Goal: Task Accomplishment & Management: Complete application form

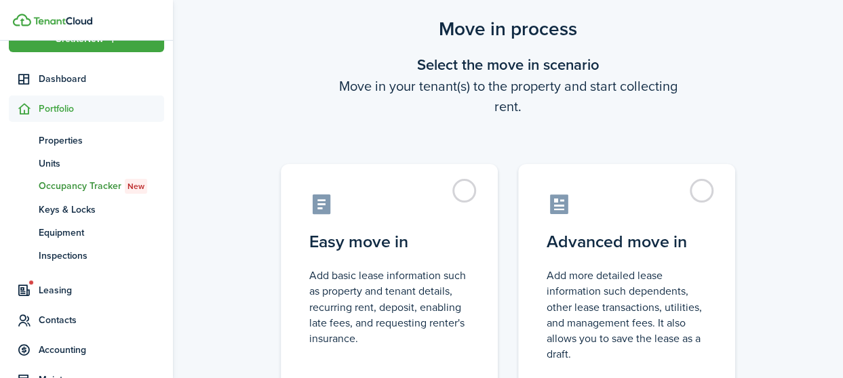
scroll to position [61, 0]
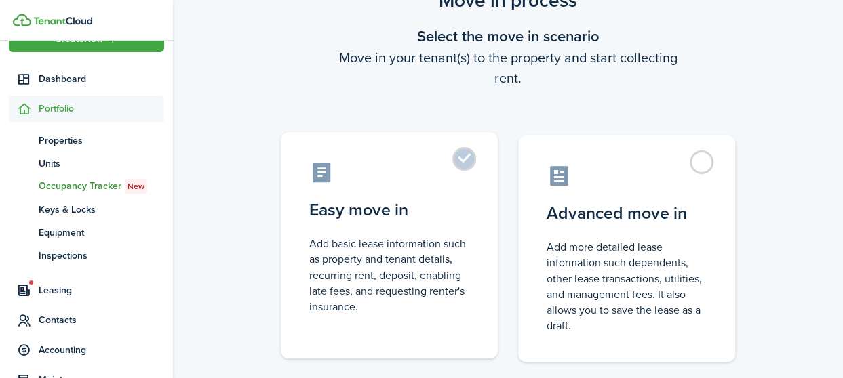
click at [466, 161] on label "Easy move in Add basic lease information such as property and tenant details, r…" at bounding box center [389, 245] width 217 height 226
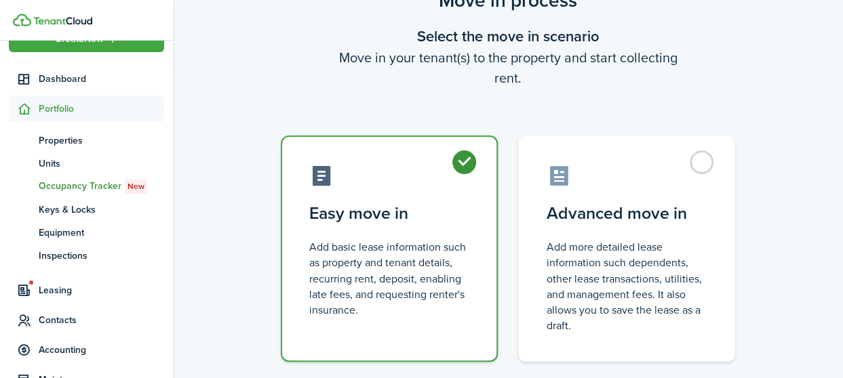
radio input "true"
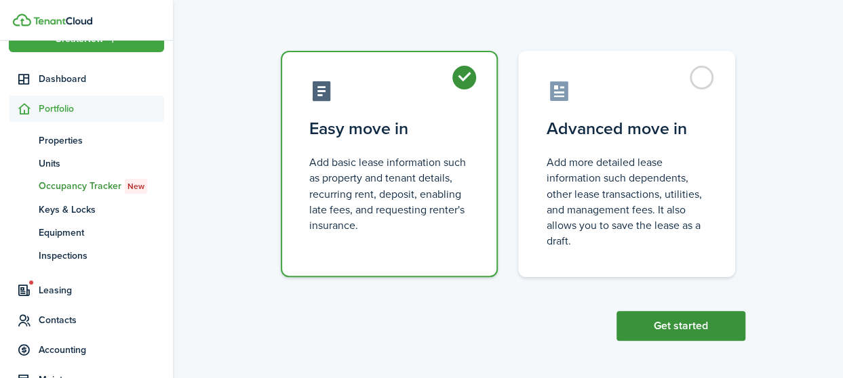
click at [677, 323] on button "Get started" at bounding box center [680, 326] width 129 height 30
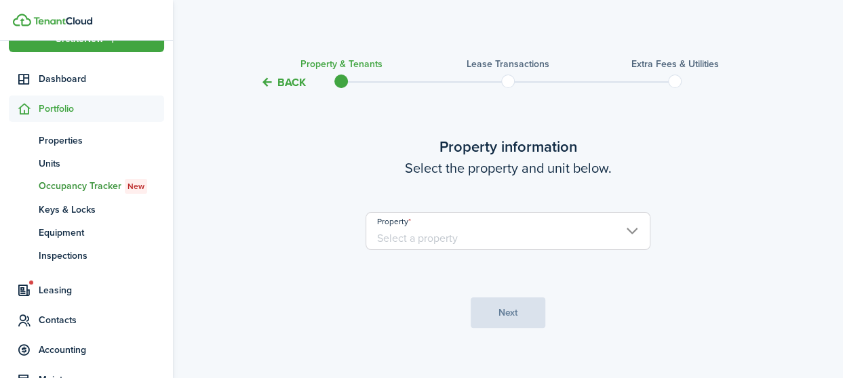
click at [639, 227] on input "Property" at bounding box center [507, 231] width 285 height 38
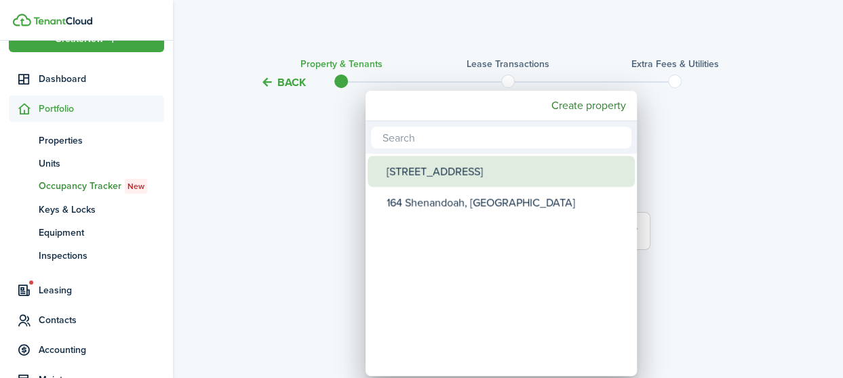
click at [467, 166] on div "[STREET_ADDRESS]" at bounding box center [506, 171] width 240 height 31
type input "[STREET_ADDRESS]"
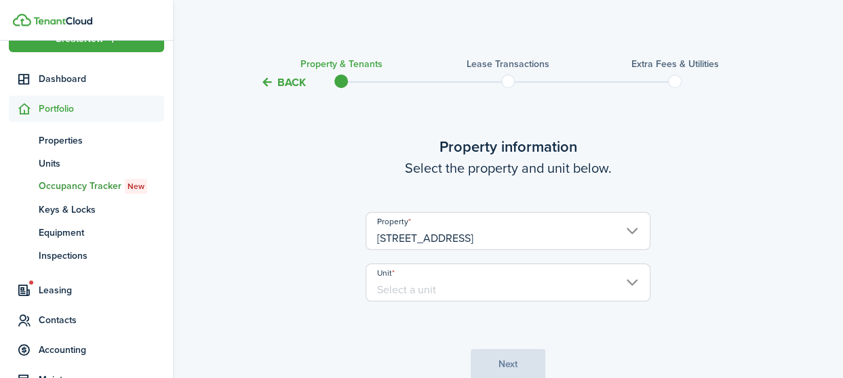
click at [633, 275] on input "Unit" at bounding box center [507, 283] width 285 height 38
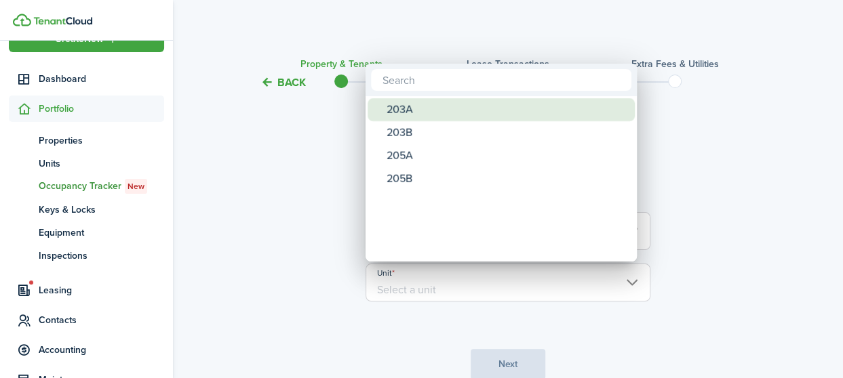
click at [453, 105] on div "203A" at bounding box center [506, 109] width 240 height 23
type input "203A"
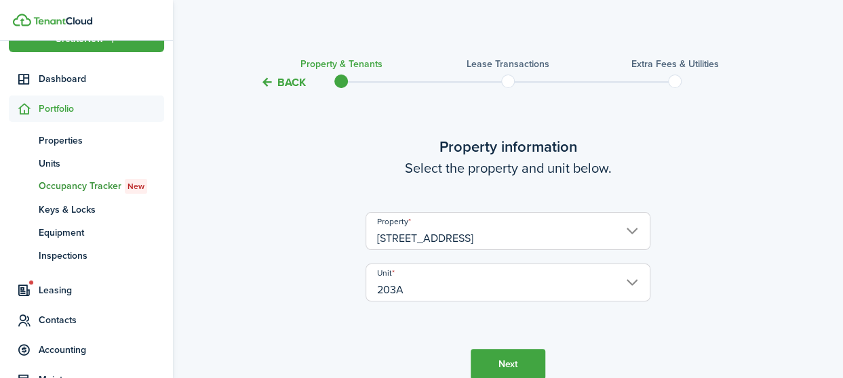
click at [506, 365] on button "Next" at bounding box center [508, 364] width 75 height 31
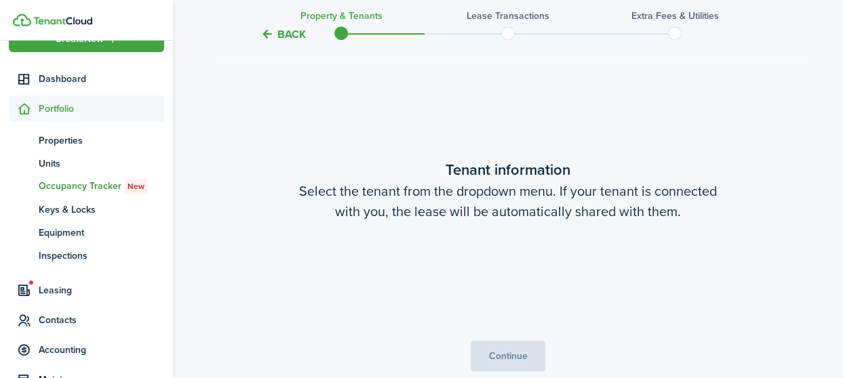
scroll to position [353, 0]
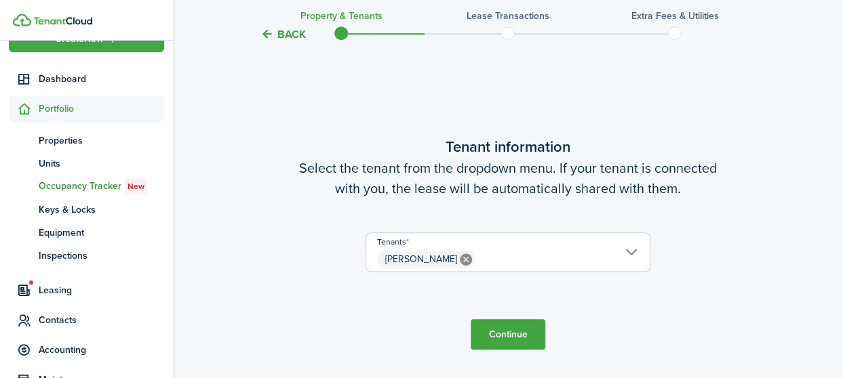
click at [507, 330] on button "Continue" at bounding box center [508, 334] width 75 height 31
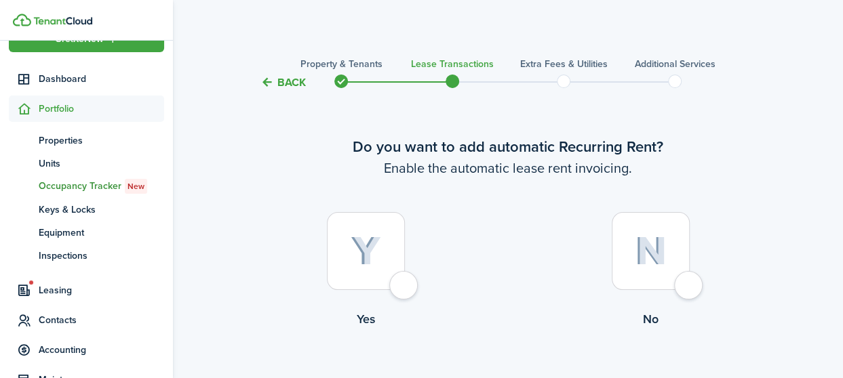
click at [404, 290] on div at bounding box center [366, 251] width 78 height 78
radio input "true"
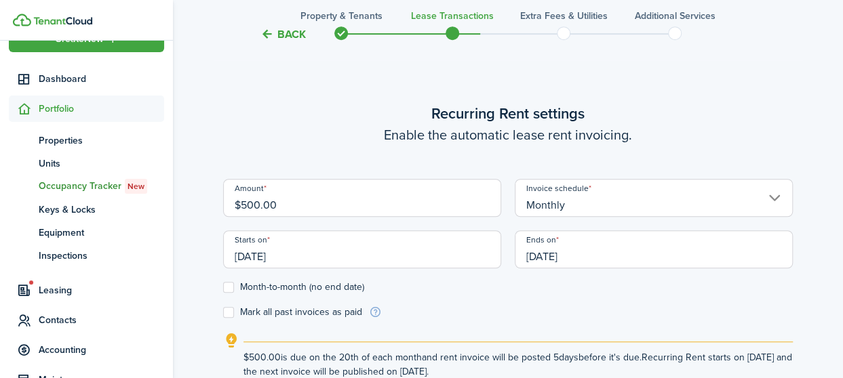
scroll to position [373, 0]
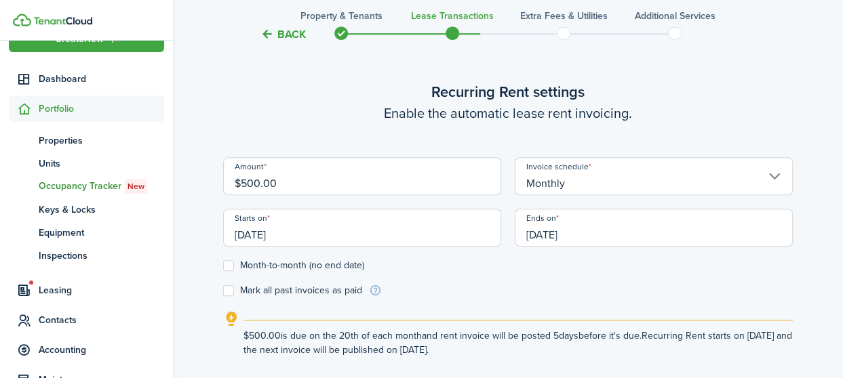
drag, startPoint x: 310, startPoint y: 178, endPoint x: 198, endPoint y: 182, distance: 112.0
click at [198, 182] on div "Back Property & Tenants Lease Transactions Extra fees & Utilities Additional Se…" at bounding box center [508, 62] width 670 height 774
drag, startPoint x: 263, startPoint y: 236, endPoint x: 220, endPoint y: 235, distance: 43.4
click at [220, 235] on div "Starts on [DATE]" at bounding box center [362, 235] width 292 height 52
click at [264, 234] on input "[DATE]" at bounding box center [362, 228] width 278 height 38
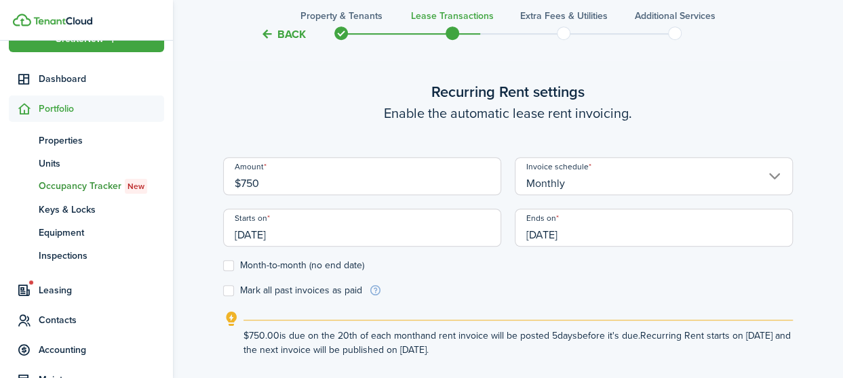
type input "$750.00"
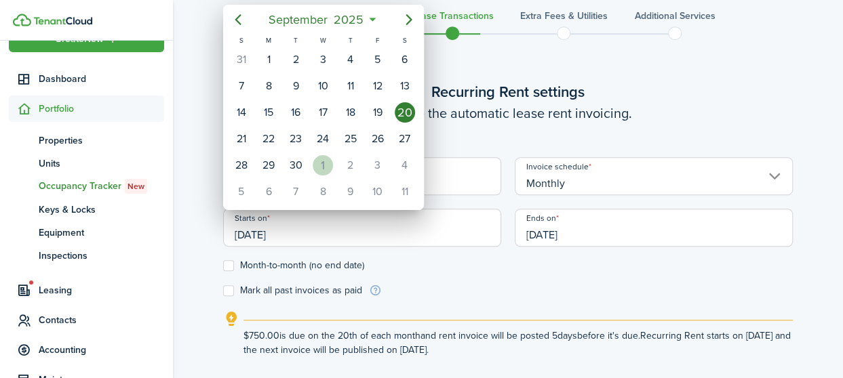
click at [320, 158] on div "1" at bounding box center [323, 165] width 20 height 20
type input "[DATE]"
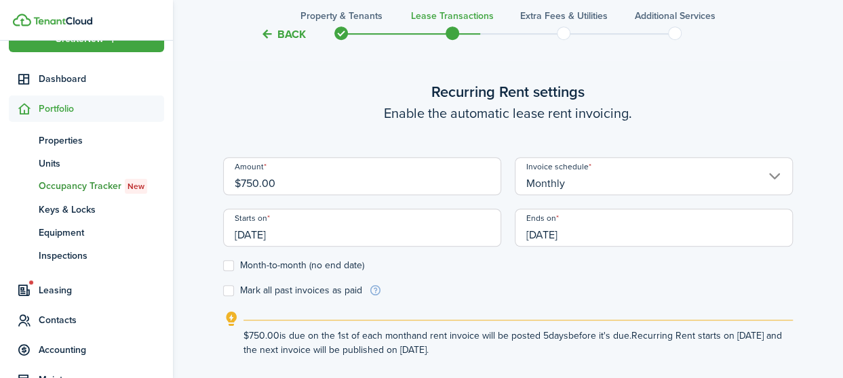
scroll to position [0, 0]
click at [579, 235] on input "[DATE]" at bounding box center [654, 228] width 278 height 38
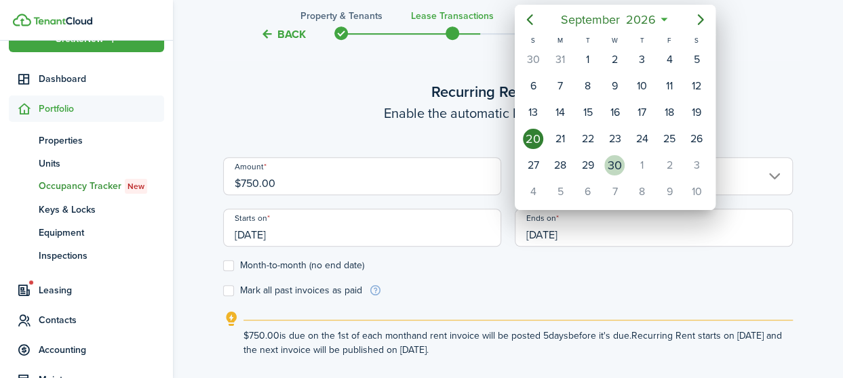
click at [623, 161] on div "30" at bounding box center [614, 165] width 20 height 20
type input "[DATE]"
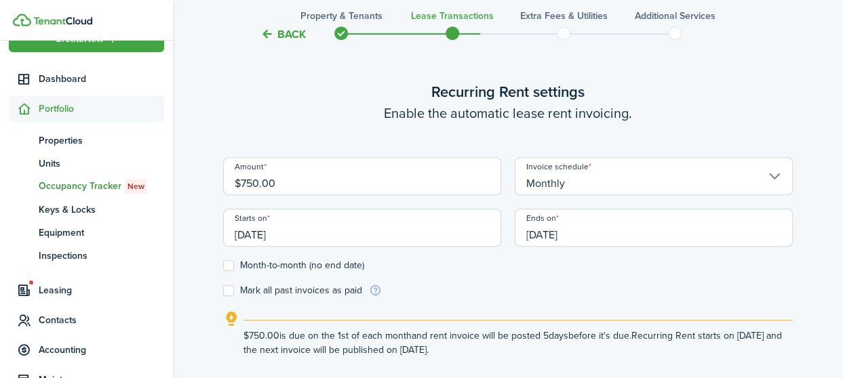
scroll to position [481, 0]
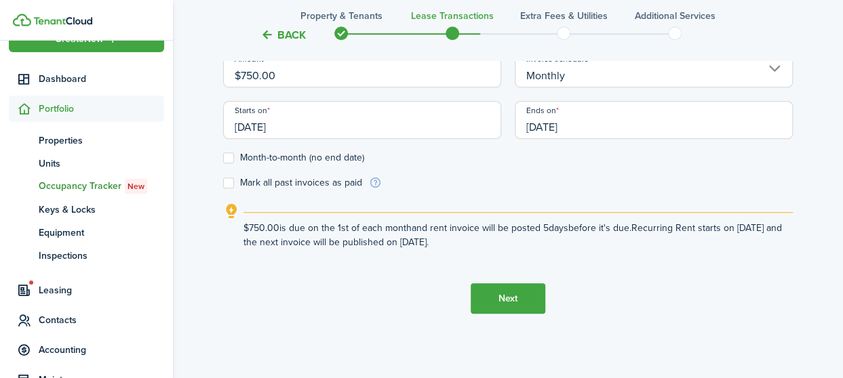
click at [511, 302] on button "Next" at bounding box center [508, 298] width 75 height 31
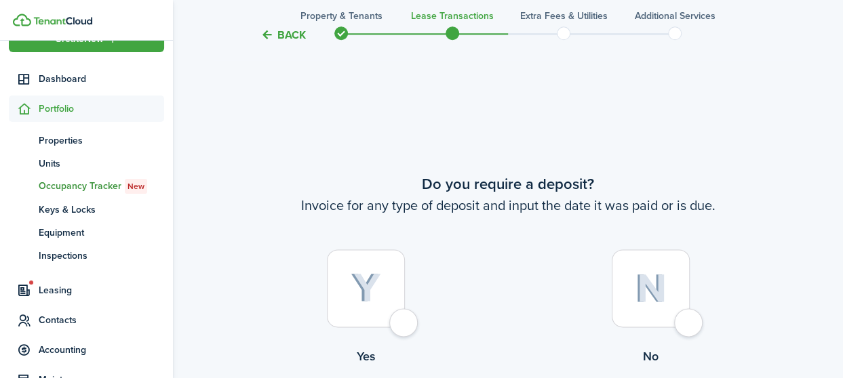
scroll to position [768, 0]
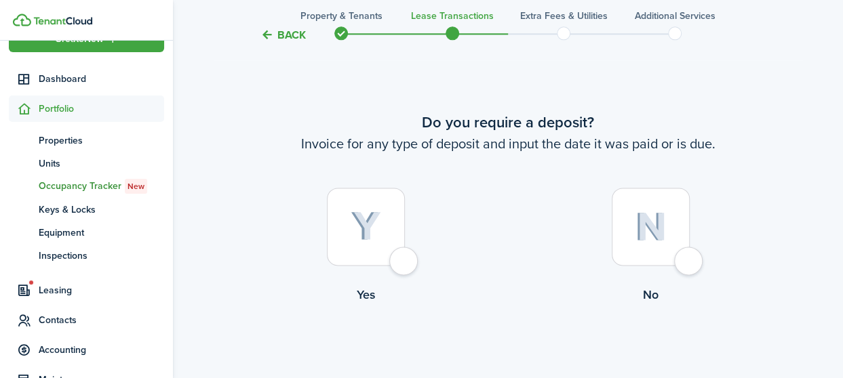
click at [690, 266] on div at bounding box center [651, 227] width 78 height 78
radio input "true"
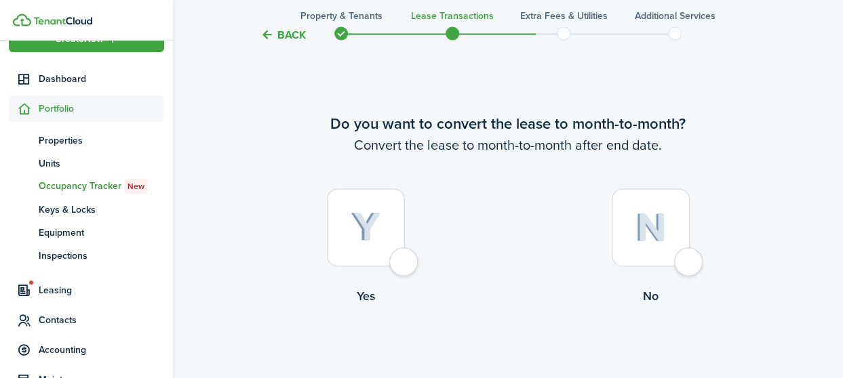
scroll to position [1147, 0]
click at [688, 263] on div at bounding box center [651, 227] width 78 height 78
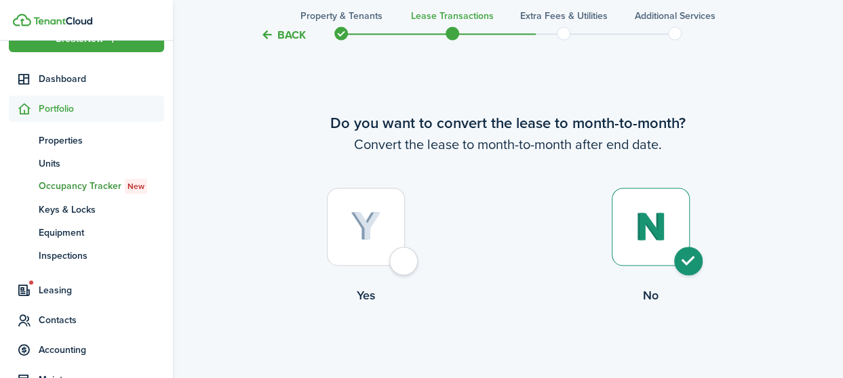
radio input "true"
click at [517, 358] on button "Continue" at bounding box center [508, 359] width 75 height 31
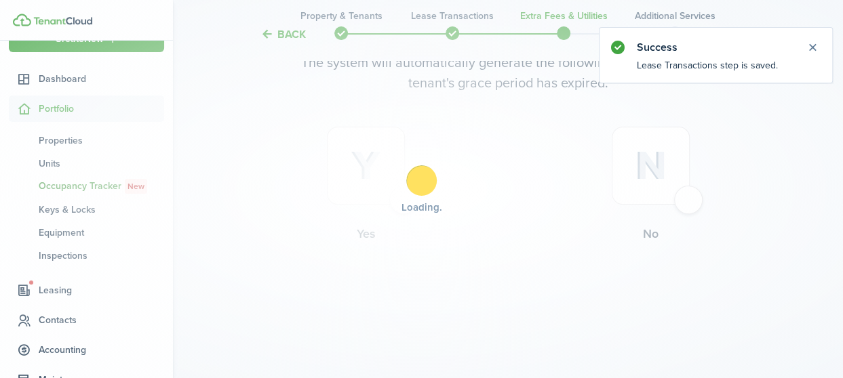
scroll to position [0, 0]
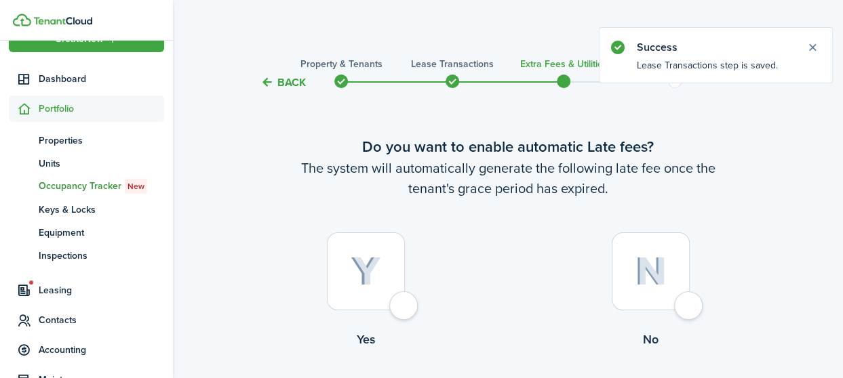
click at [405, 309] on div at bounding box center [366, 272] width 78 height 78
radio input "true"
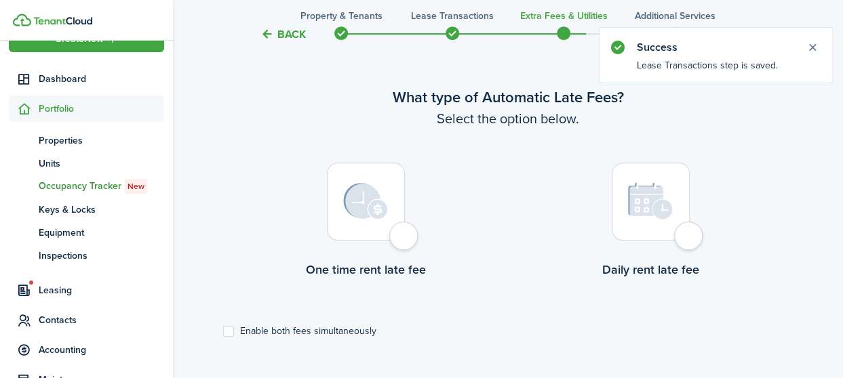
scroll to position [393, 0]
click at [405, 240] on div at bounding box center [366, 201] width 78 height 78
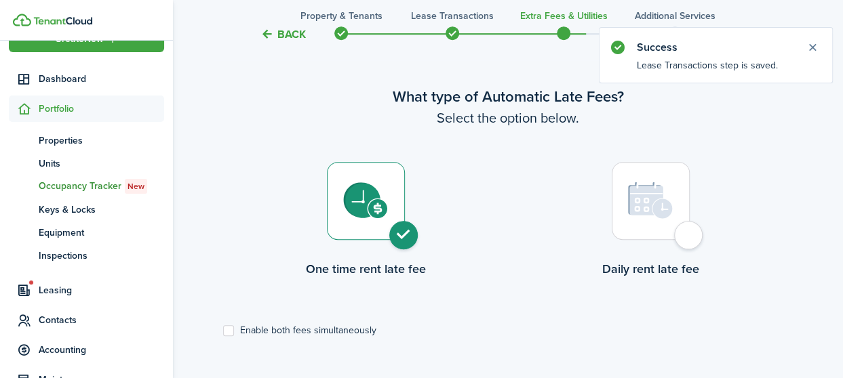
radio input "true"
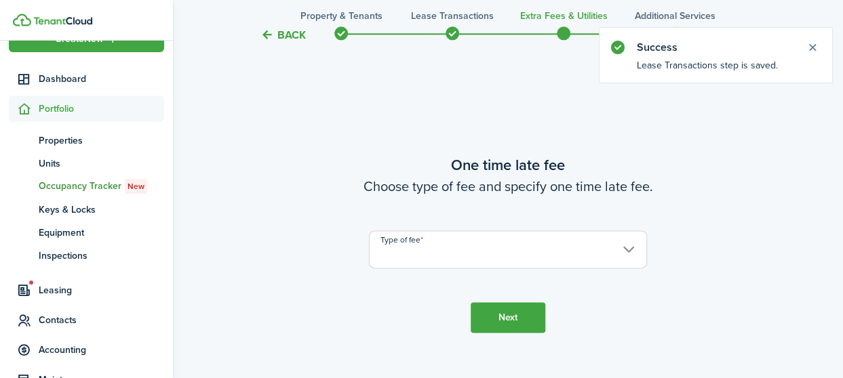
scroll to position [772, 0]
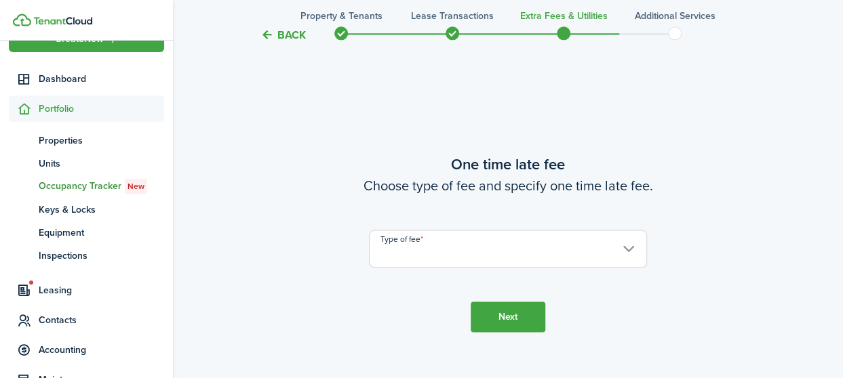
click at [502, 243] on input "Type of fee" at bounding box center [508, 249] width 278 height 38
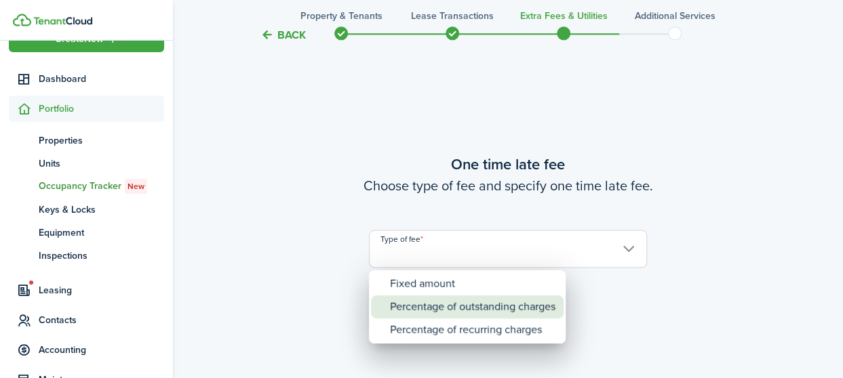
click at [462, 304] on div "Percentage of outstanding charges" at bounding box center [472, 307] width 165 height 23
type input "Percentage of outstanding charges"
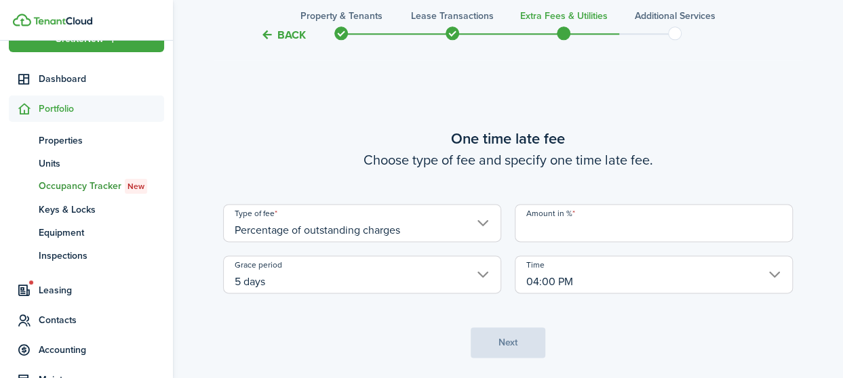
click at [587, 228] on input "Amount in %" at bounding box center [654, 223] width 278 height 38
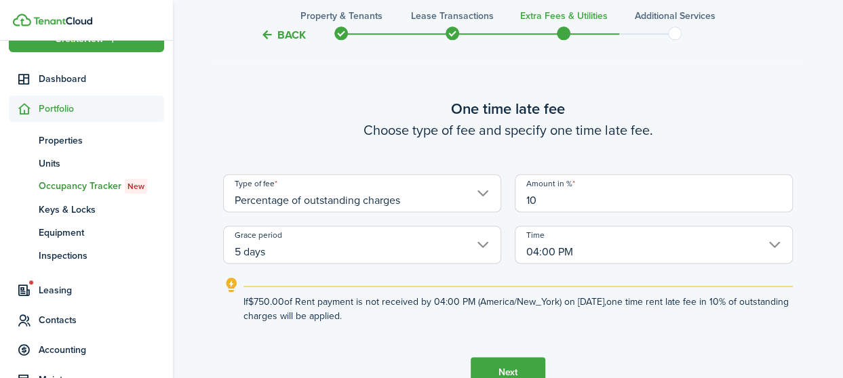
type input "10"
click at [697, 281] on explanation "If $750.00 of Rent payment is not received by 04:00 PM ([GEOGRAPHIC_DATA]/New_Y…" at bounding box center [508, 300] width 570 height 46
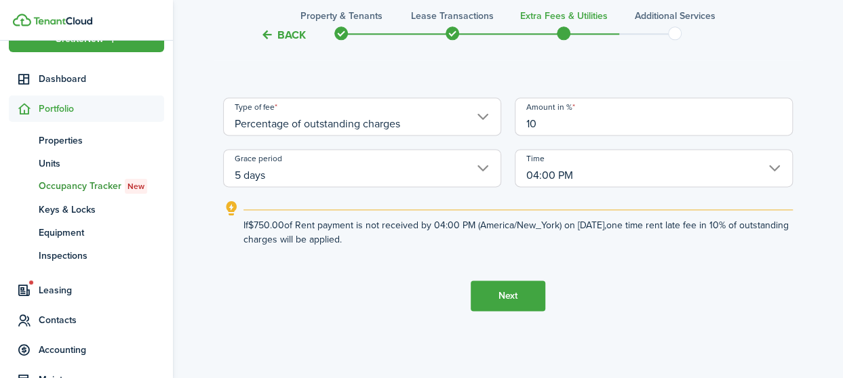
scroll to position [862, 0]
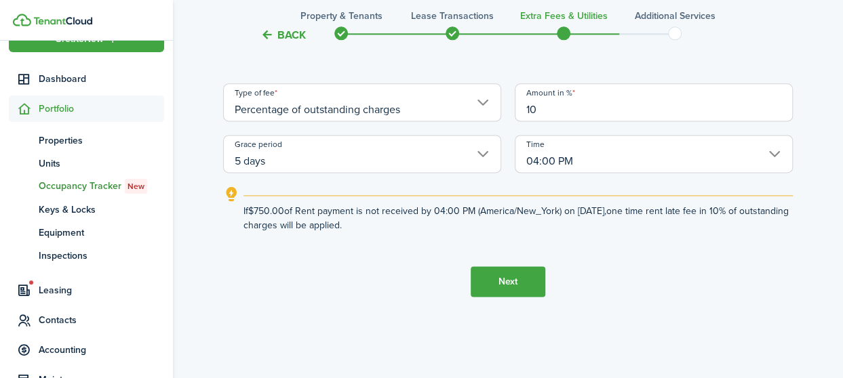
click at [488, 149] on input "5 days" at bounding box center [362, 154] width 278 height 38
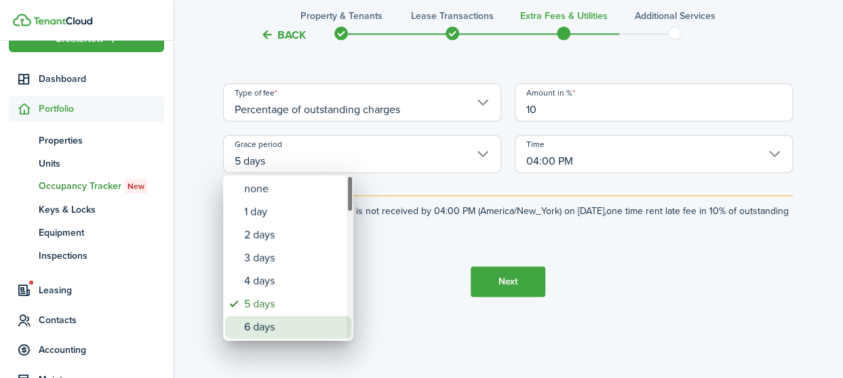
click at [258, 318] on div "6 days" at bounding box center [293, 327] width 99 height 23
type input "6 days"
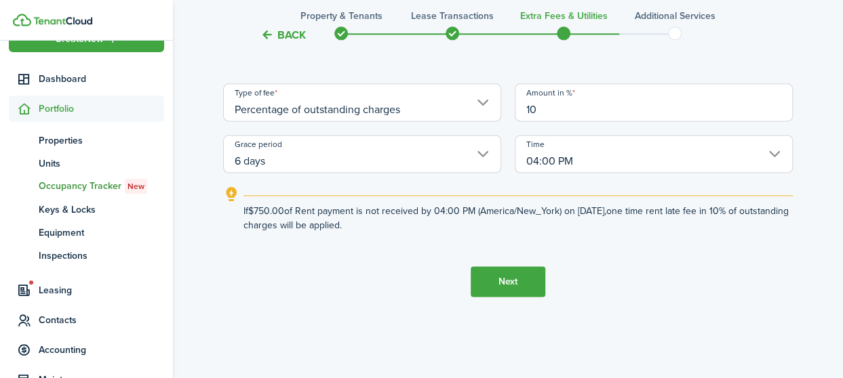
click at [633, 250] on tc-wizard-step "One time late fee Choose type of fee and specify one time late fee. Type of fee…" at bounding box center [508, 152] width 570 height 378
click at [778, 150] on input "04:00 PM" at bounding box center [654, 154] width 278 height 38
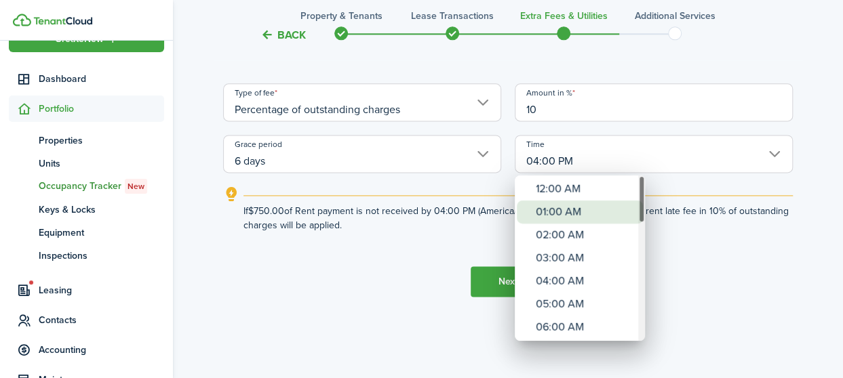
click at [587, 214] on div "01:00 AM" at bounding box center [585, 212] width 99 height 23
type input "01:00 AM"
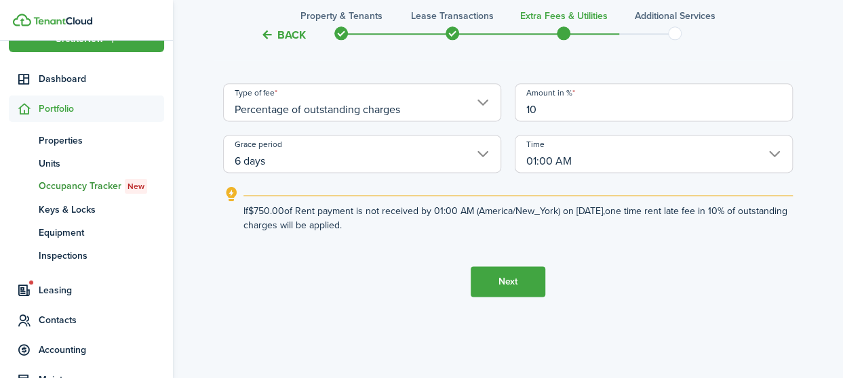
click at [637, 276] on tc-wizard-step "One time late fee Choose type of fee and specify one time late fee. Type of fee…" at bounding box center [508, 152] width 570 height 378
click at [517, 282] on button "Next" at bounding box center [508, 281] width 75 height 31
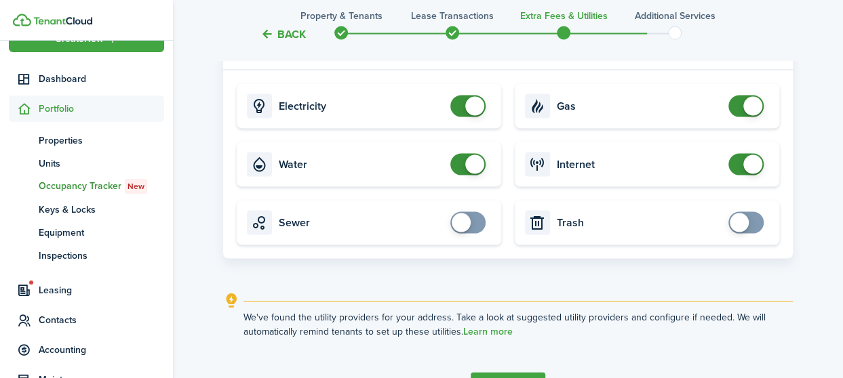
scroll to position [1408, 0]
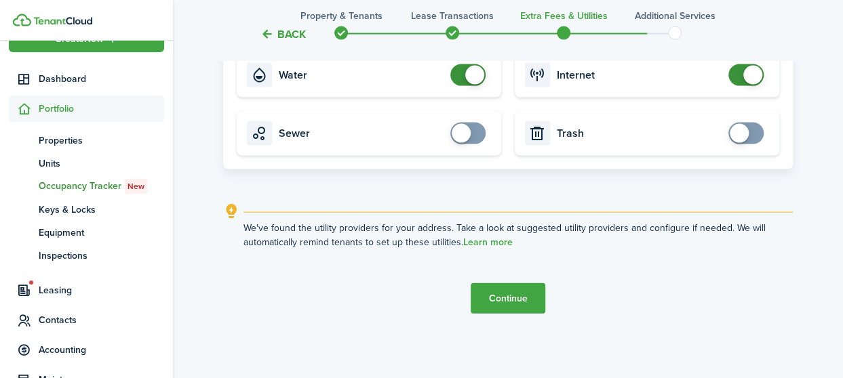
click at [511, 292] on button "Continue" at bounding box center [508, 298] width 75 height 31
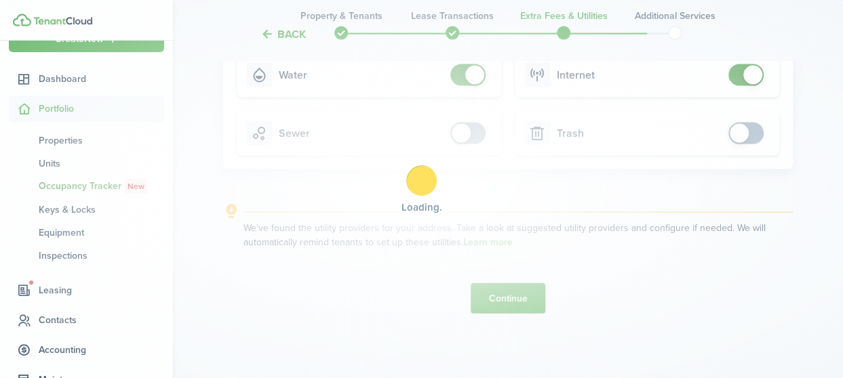
scroll to position [0, 0]
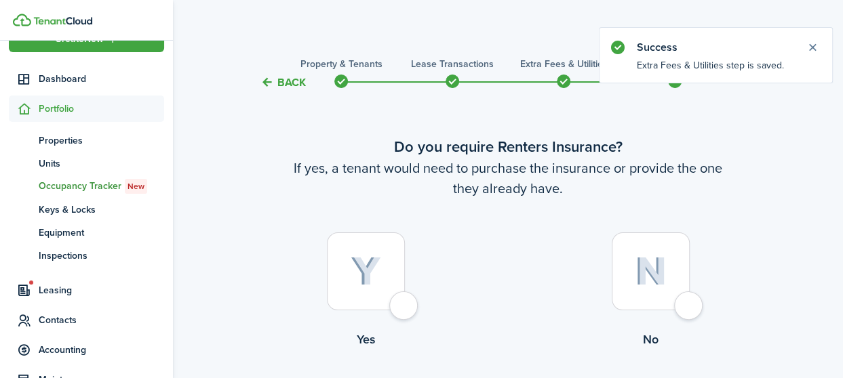
click at [690, 306] on div at bounding box center [651, 272] width 78 height 78
radio input "true"
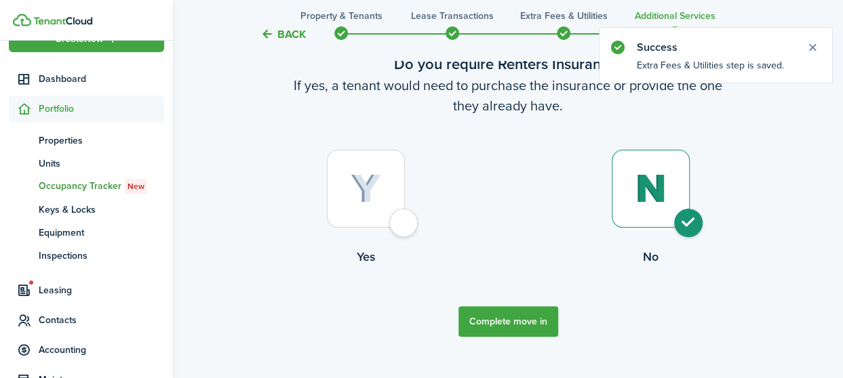
scroll to position [106, 0]
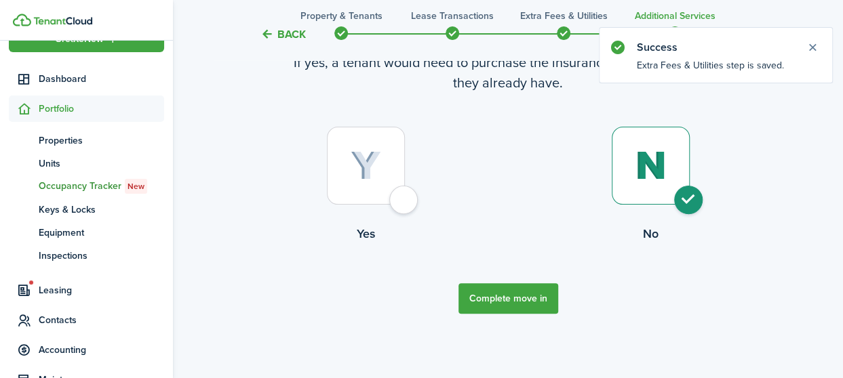
click at [509, 296] on button "Complete move in" at bounding box center [508, 298] width 100 height 31
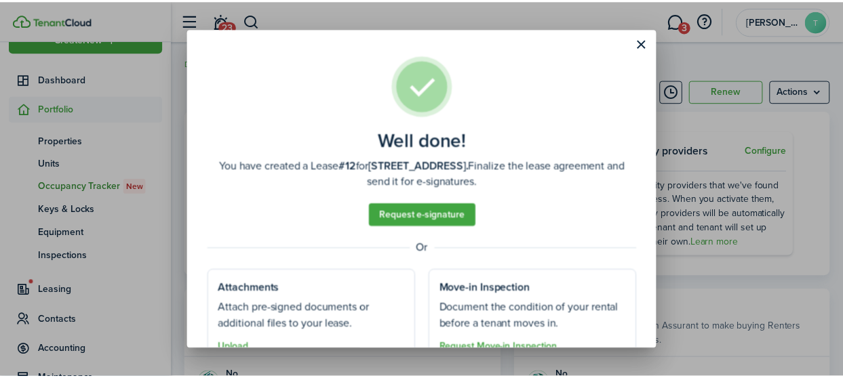
scroll to position [62, 0]
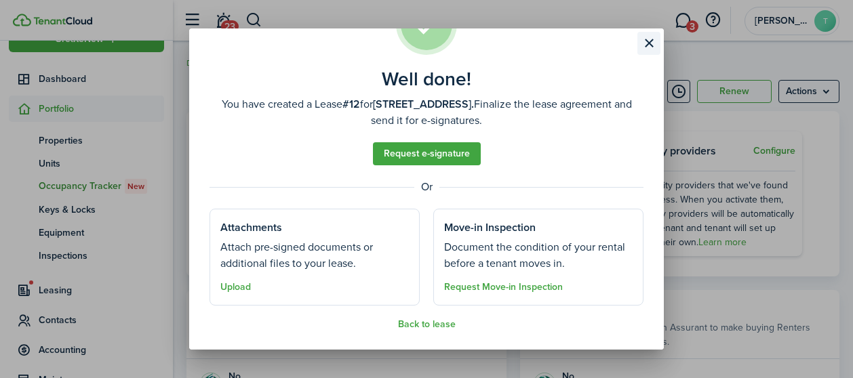
click at [646, 45] on button "Close modal" at bounding box center [648, 43] width 23 height 23
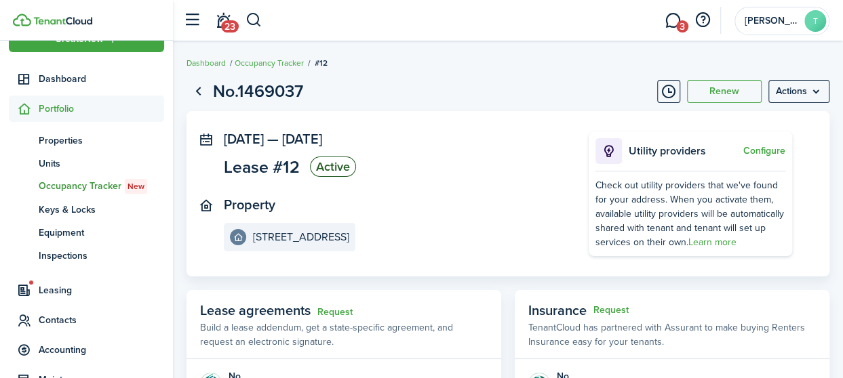
click at [483, 96] on page-view-header "No.1469037 Renew Actions" at bounding box center [507, 92] width 643 height 26
click at [59, 165] on span "Units" at bounding box center [101, 164] width 125 height 14
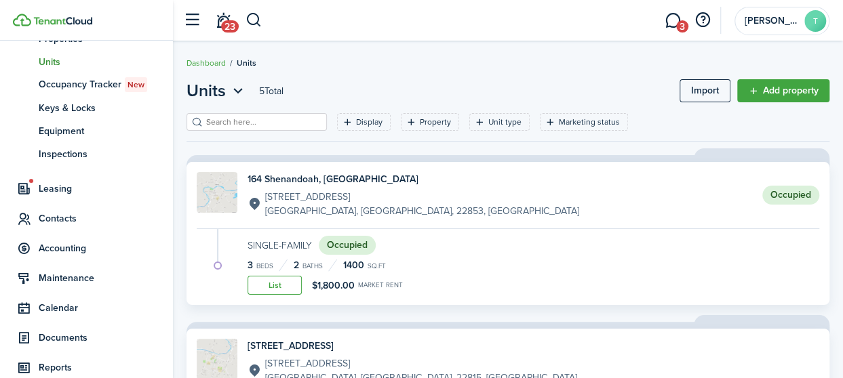
scroll to position [134, 0]
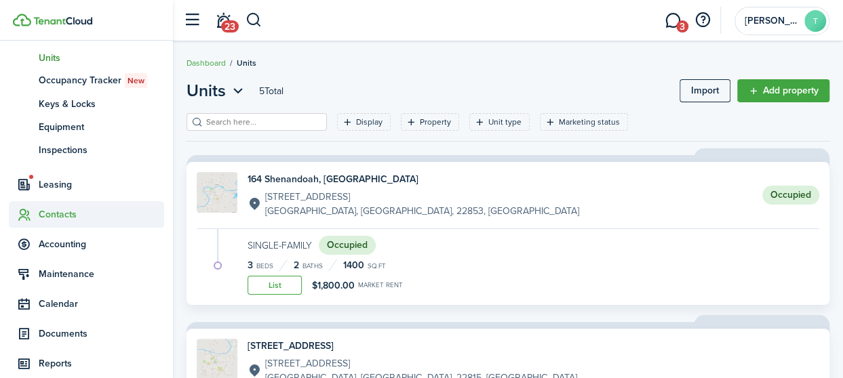
click at [72, 216] on span "Contacts" at bounding box center [101, 214] width 125 height 14
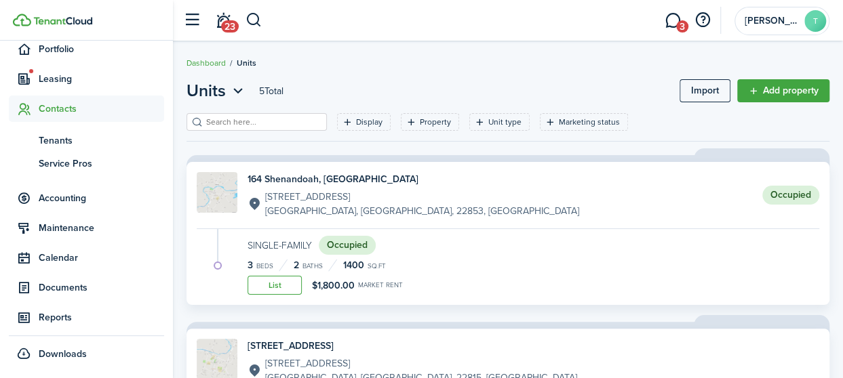
scroll to position [88, 0]
click at [69, 136] on span "Tenants" at bounding box center [101, 141] width 125 height 14
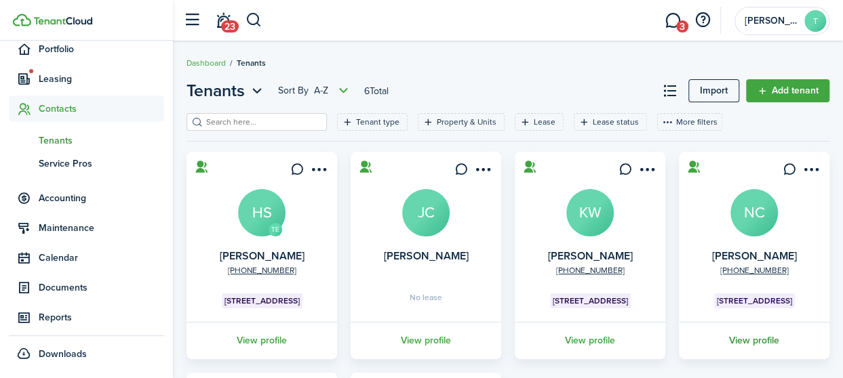
click at [750, 338] on link "View profile" at bounding box center [754, 340] width 155 height 37
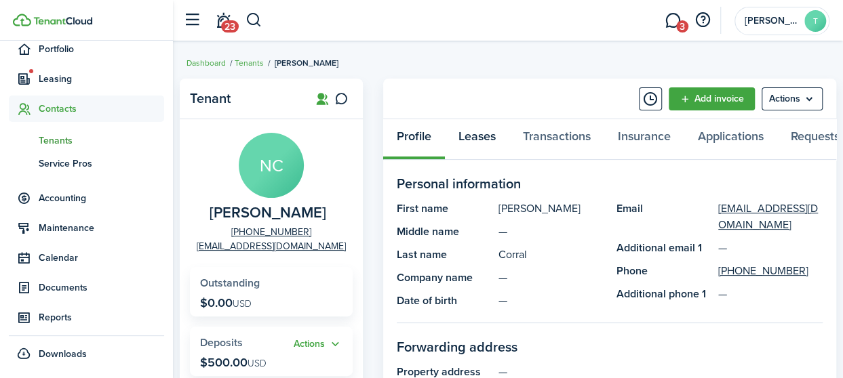
click at [483, 139] on link "Leases" at bounding box center [477, 139] width 64 height 41
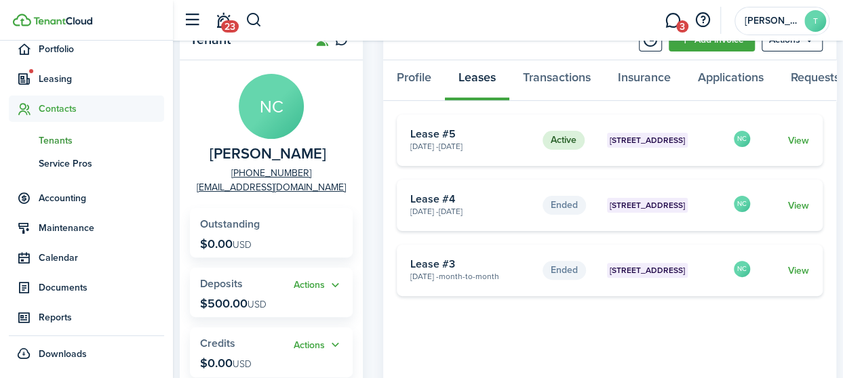
scroll to position [62, 0]
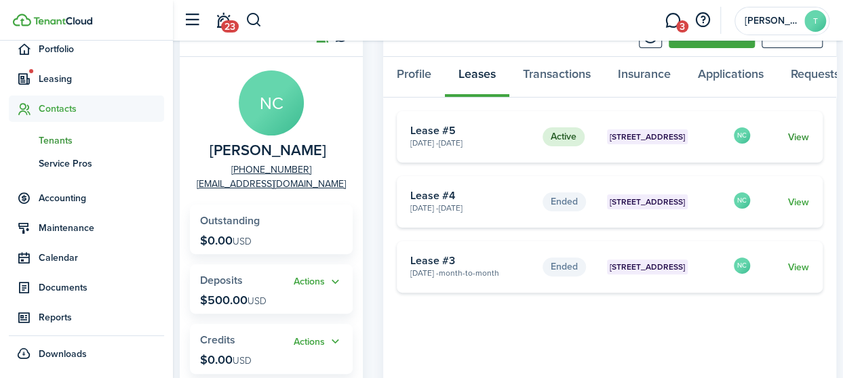
click at [796, 142] on link "View" at bounding box center [798, 137] width 21 height 14
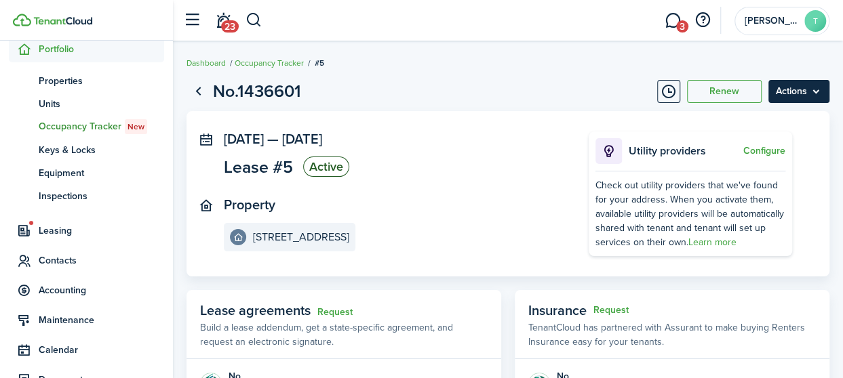
click at [812, 92] on menu-btn "Actions" at bounding box center [798, 91] width 61 height 23
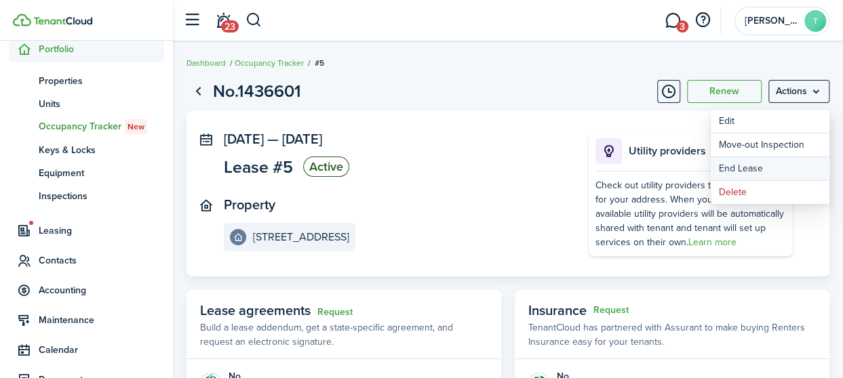
click at [749, 165] on link "End Lease" at bounding box center [770, 168] width 119 height 23
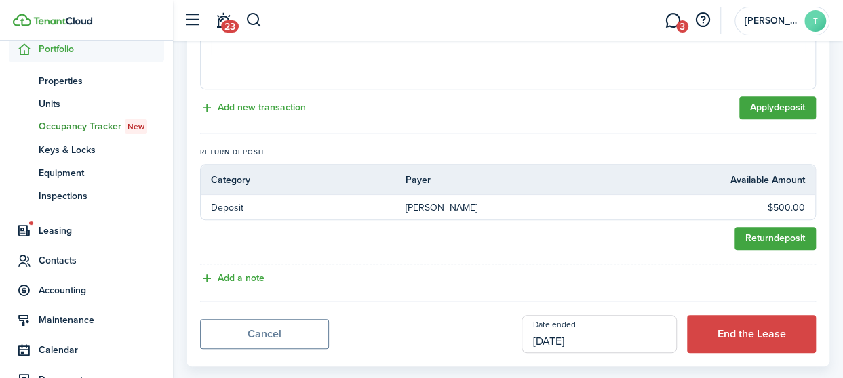
scroll to position [570, 0]
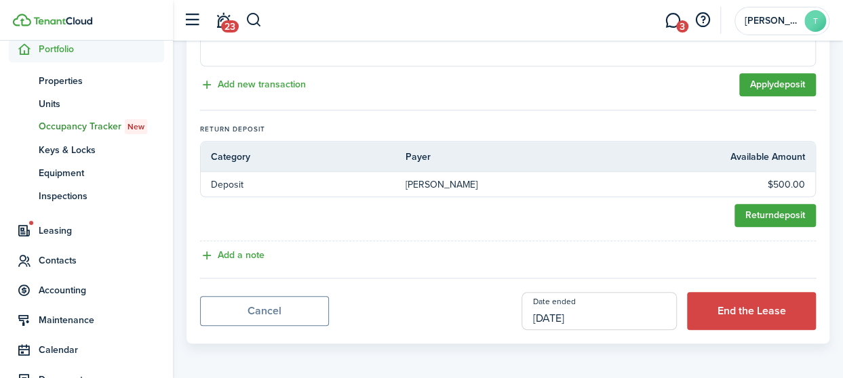
click at [572, 313] on input "[DATE]" at bounding box center [598, 311] width 155 height 38
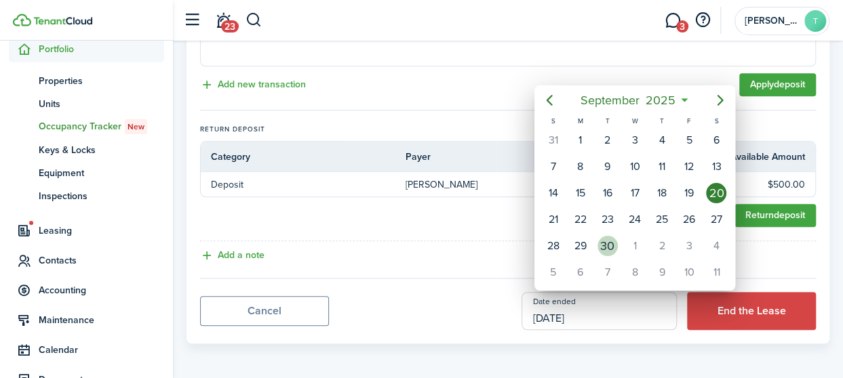
click at [608, 245] on div "30" at bounding box center [607, 246] width 20 height 20
type input "[DATE]"
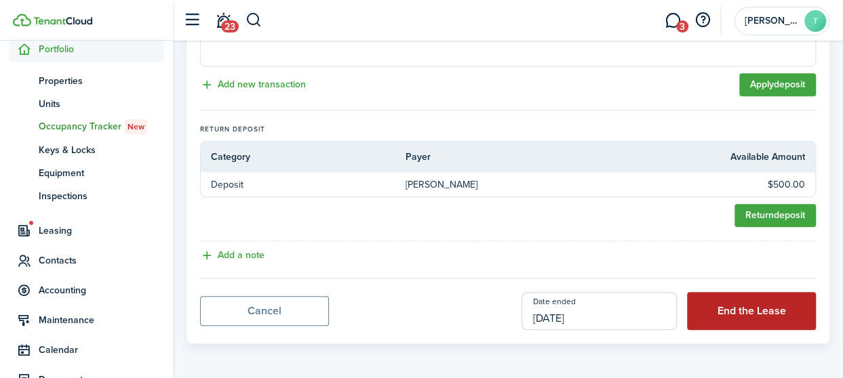
click at [740, 306] on button "End the Lease" at bounding box center [751, 311] width 129 height 38
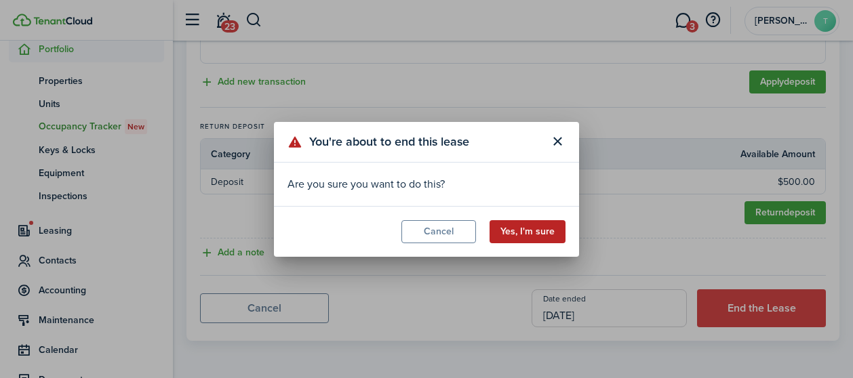
click at [534, 224] on button "Yes, I'm sure" at bounding box center [528, 231] width 76 height 23
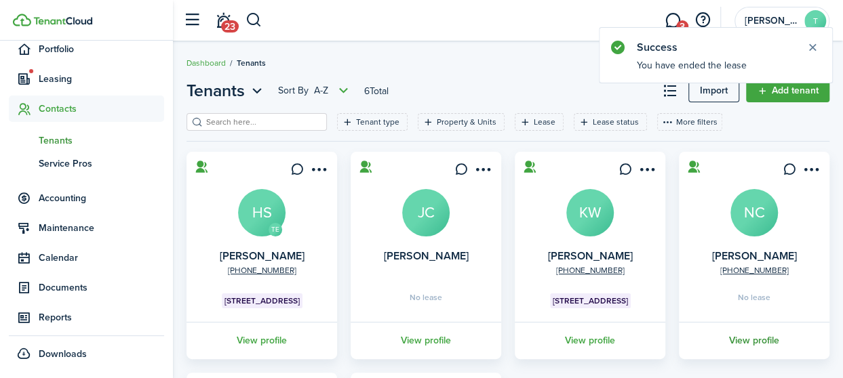
click at [750, 338] on link "View profile" at bounding box center [754, 340] width 155 height 37
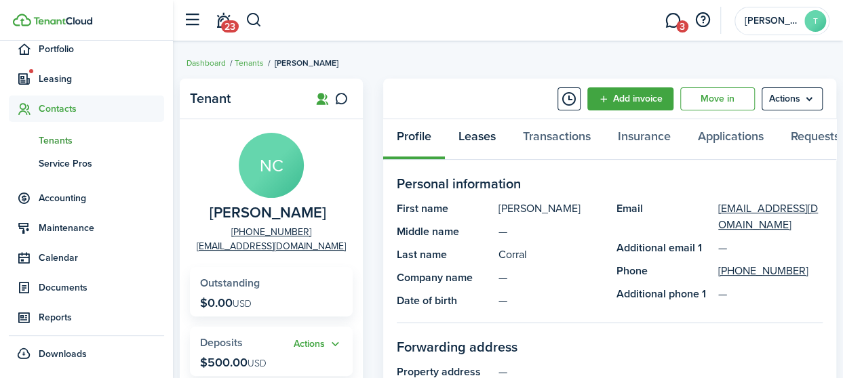
click at [485, 134] on link "Leases" at bounding box center [477, 139] width 64 height 41
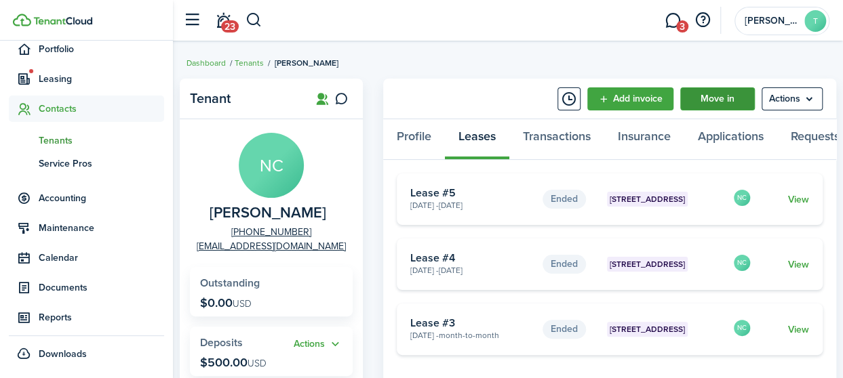
click at [727, 94] on link "Move in" at bounding box center [717, 98] width 75 height 23
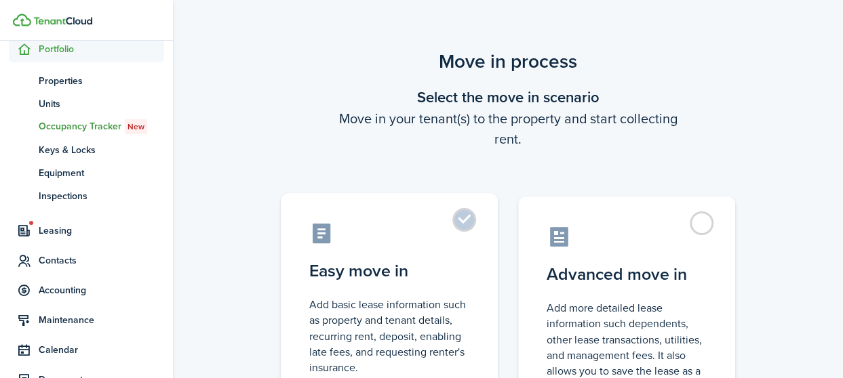
click at [462, 220] on label "Easy move in Add basic lease information such as property and tenant details, r…" at bounding box center [389, 306] width 217 height 226
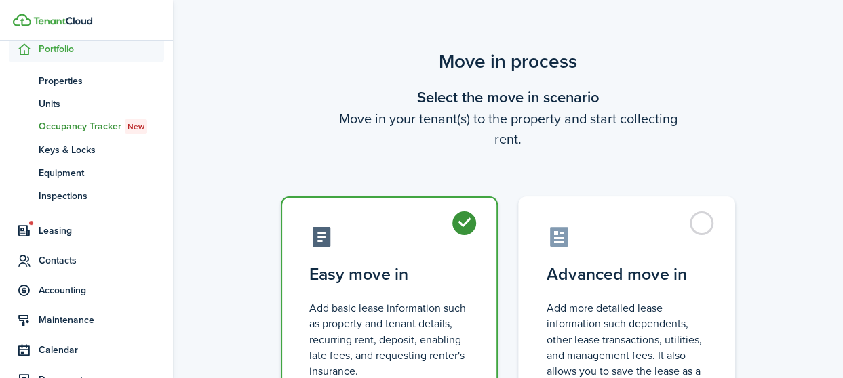
radio input "true"
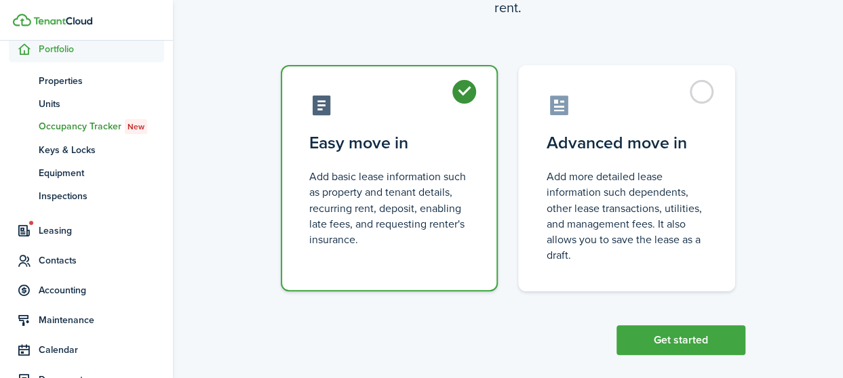
scroll to position [146, 0]
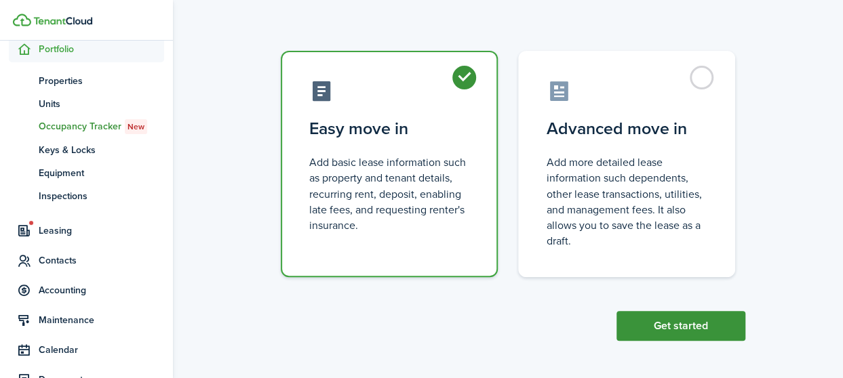
click at [679, 329] on button "Get started" at bounding box center [680, 326] width 129 height 30
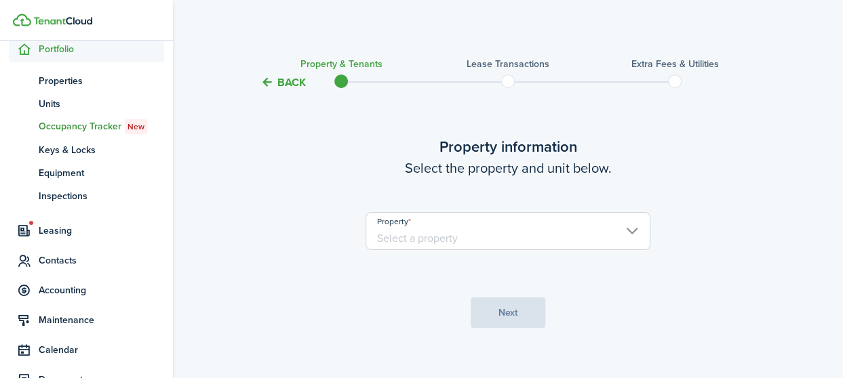
click at [633, 227] on input "Property" at bounding box center [507, 231] width 285 height 38
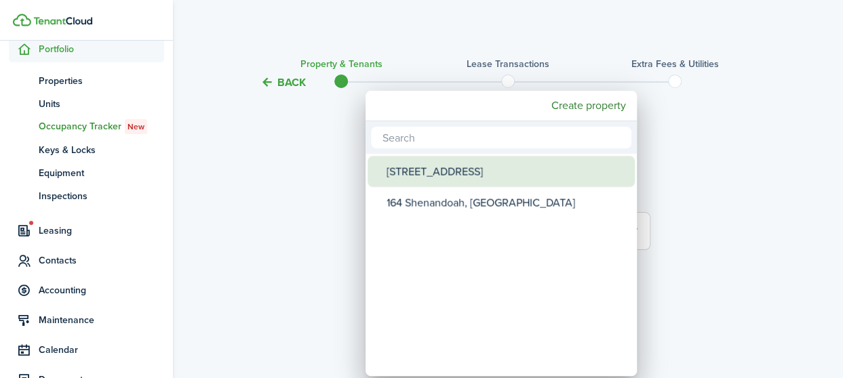
click at [494, 174] on div "[STREET_ADDRESS]" at bounding box center [506, 171] width 240 height 31
type input "[STREET_ADDRESS]"
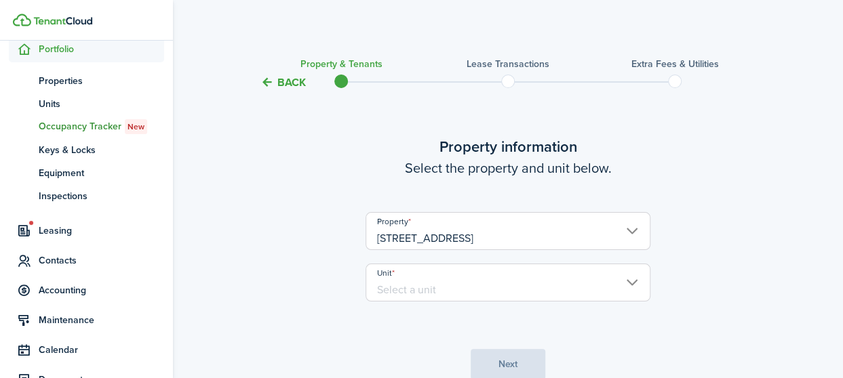
click at [632, 283] on input "Unit" at bounding box center [507, 283] width 285 height 38
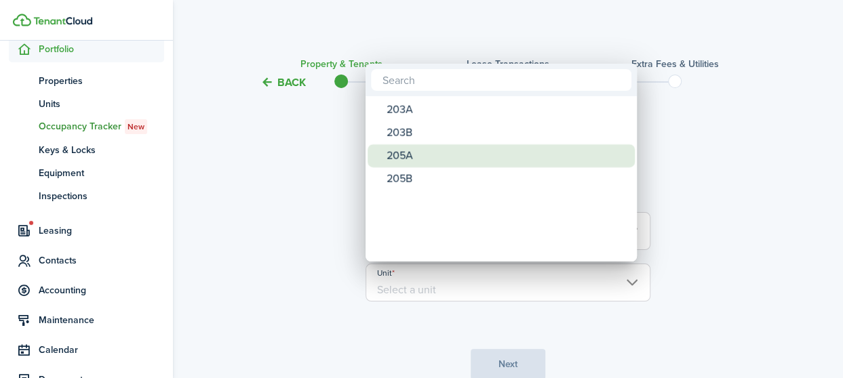
click at [471, 156] on div "205A" at bounding box center [506, 155] width 240 height 23
type input "205A"
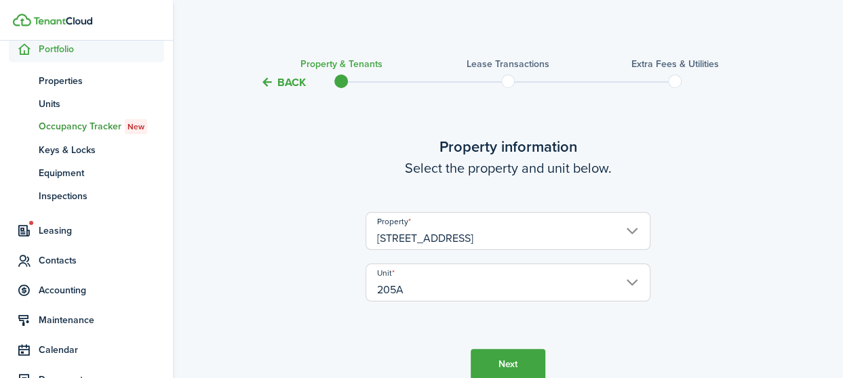
scroll to position [66, 0]
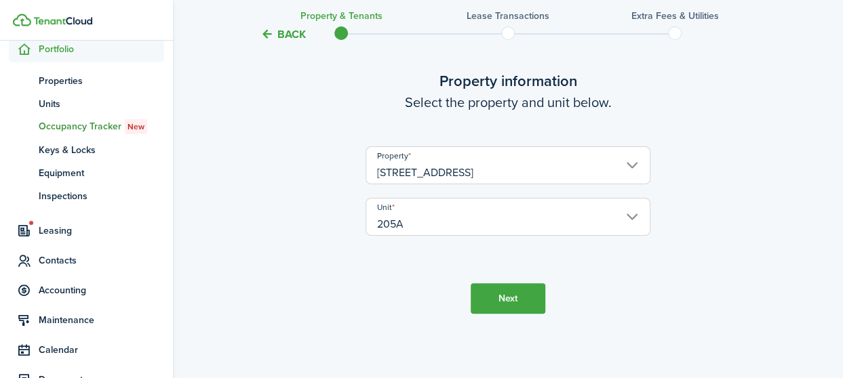
click at [518, 302] on button "Next" at bounding box center [508, 298] width 75 height 31
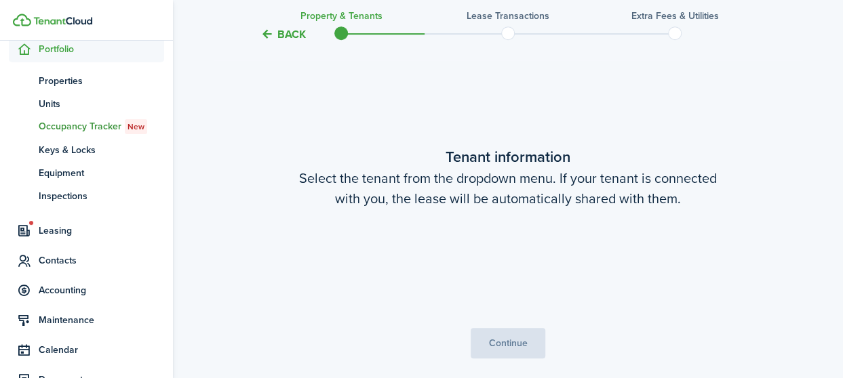
scroll to position [353, 0]
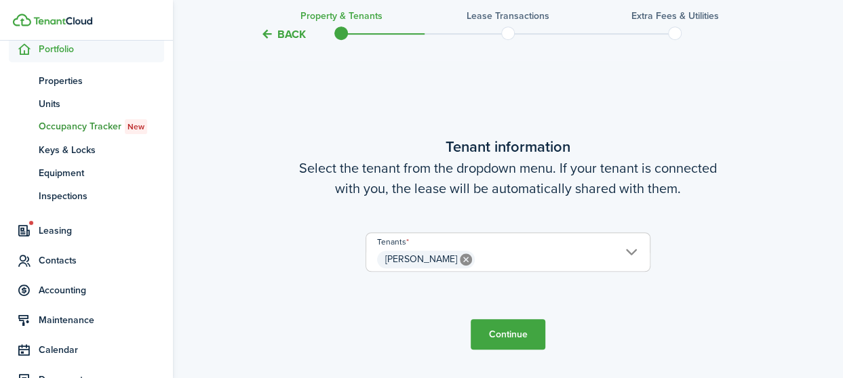
click at [512, 340] on button "Continue" at bounding box center [508, 334] width 75 height 31
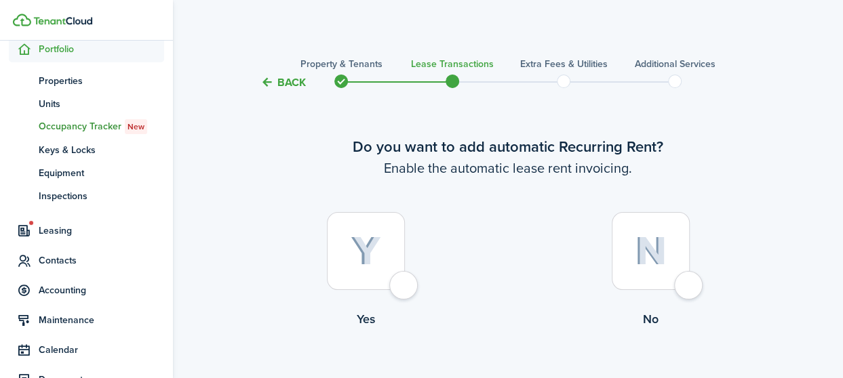
click at [405, 290] on div at bounding box center [366, 251] width 78 height 78
radio input "true"
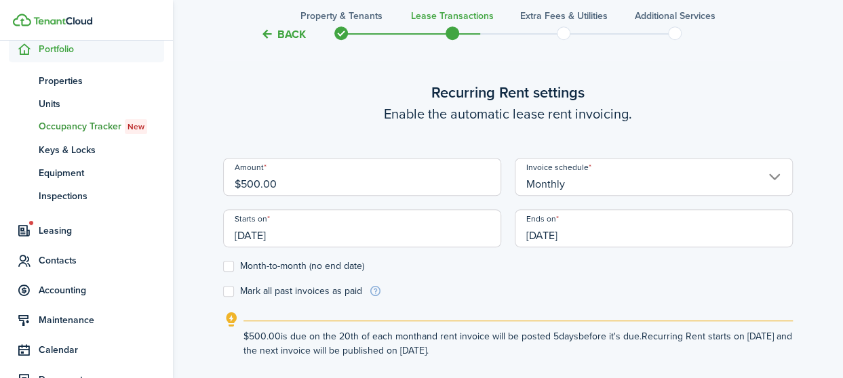
scroll to position [373, 0]
drag, startPoint x: 306, startPoint y: 186, endPoint x: 229, endPoint y: 181, distance: 77.5
click at [229, 181] on input "$500.00" at bounding box center [362, 176] width 278 height 38
click at [318, 238] on input "[DATE]" at bounding box center [362, 228] width 278 height 38
type input "$650.00"
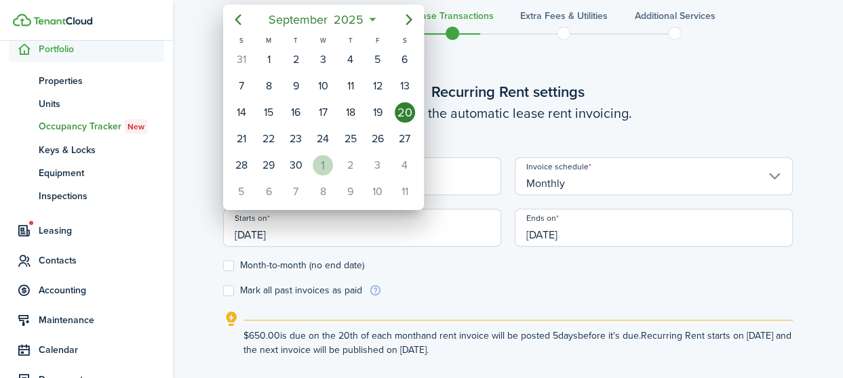
click at [321, 161] on div "1" at bounding box center [323, 165] width 20 height 20
type input "[DATE]"
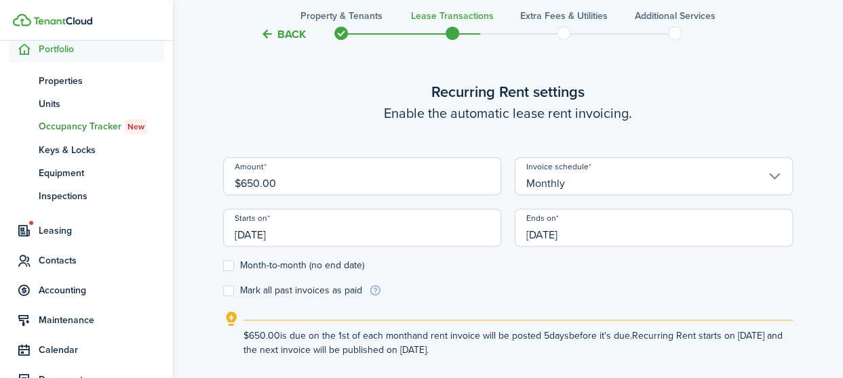
click at [667, 237] on input "[DATE]" at bounding box center [654, 228] width 278 height 38
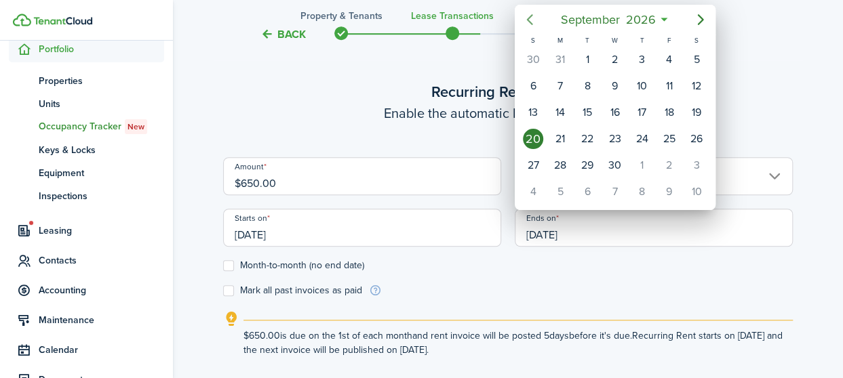
click at [531, 14] on icon "Previous page" at bounding box center [529, 20] width 16 height 16
click at [584, 165] on div "30" at bounding box center [587, 165] width 20 height 20
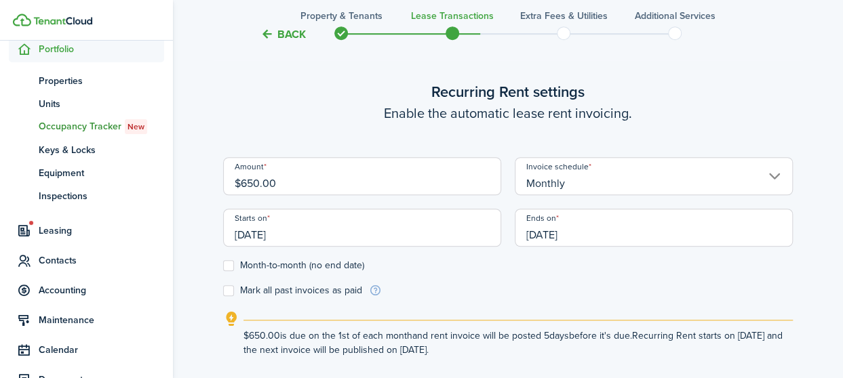
click at [601, 236] on input "[DATE]" at bounding box center [654, 228] width 278 height 38
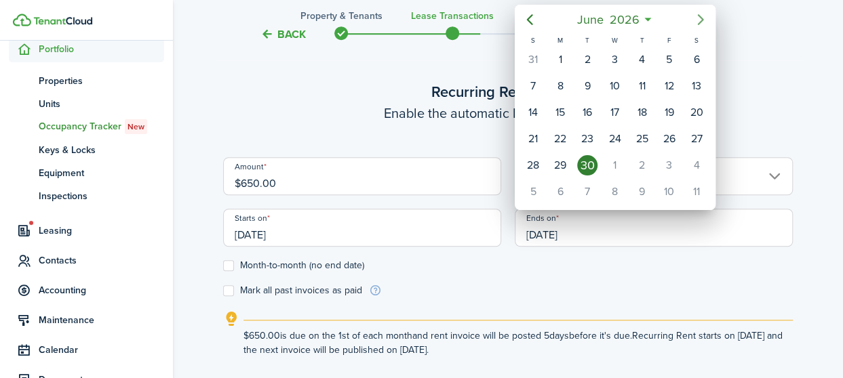
click at [698, 18] on icon "Next page" at bounding box center [700, 20] width 16 height 16
click at [667, 160] on div "31" at bounding box center [669, 165] width 20 height 20
type input "[DATE]"
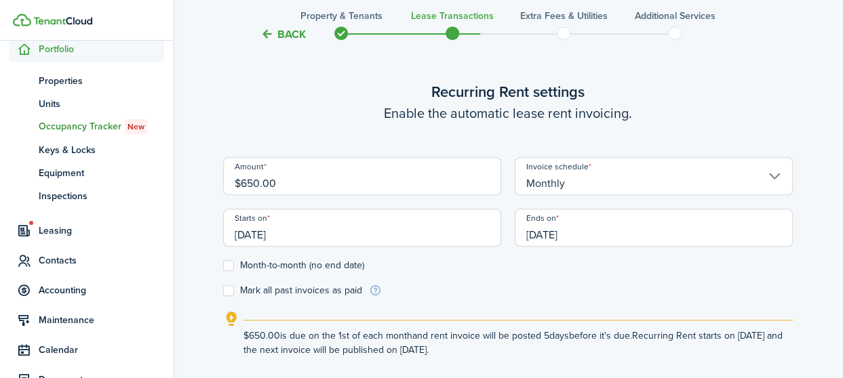
scroll to position [481, 0]
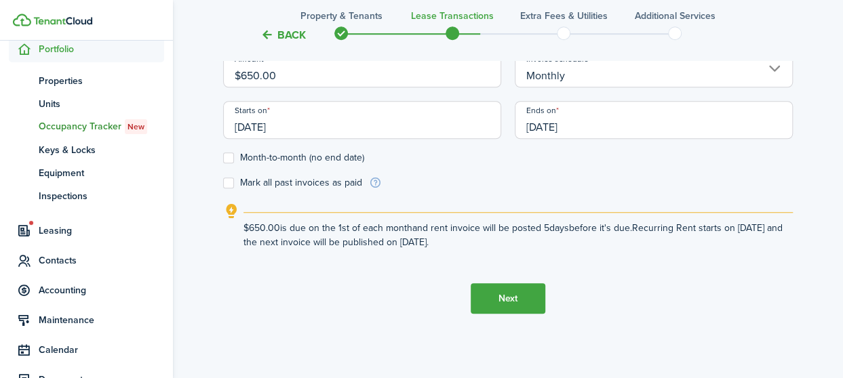
click at [515, 291] on button "Next" at bounding box center [508, 298] width 75 height 31
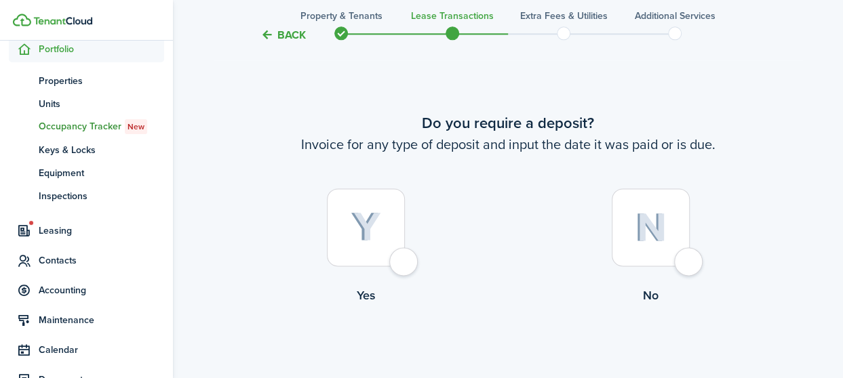
scroll to position [768, 0]
click at [683, 255] on div at bounding box center [651, 227] width 78 height 78
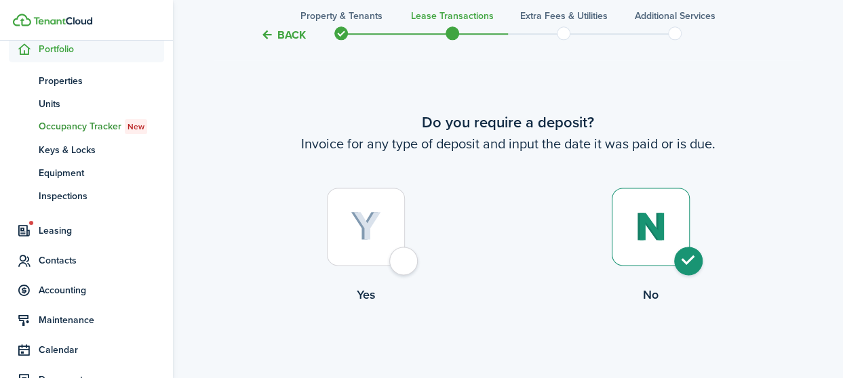
radio input "true"
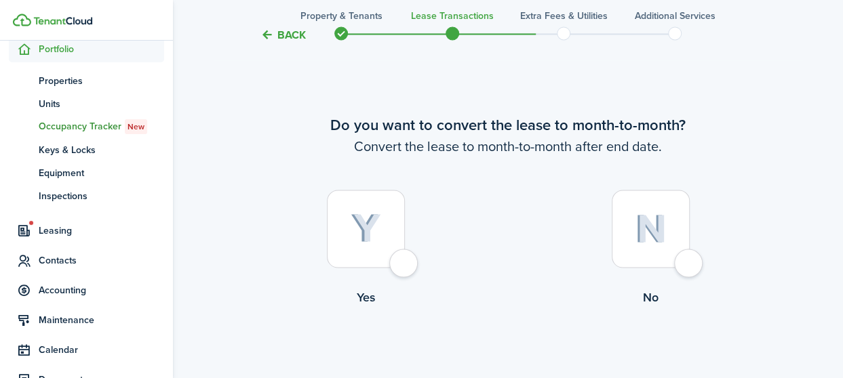
scroll to position [1147, 0]
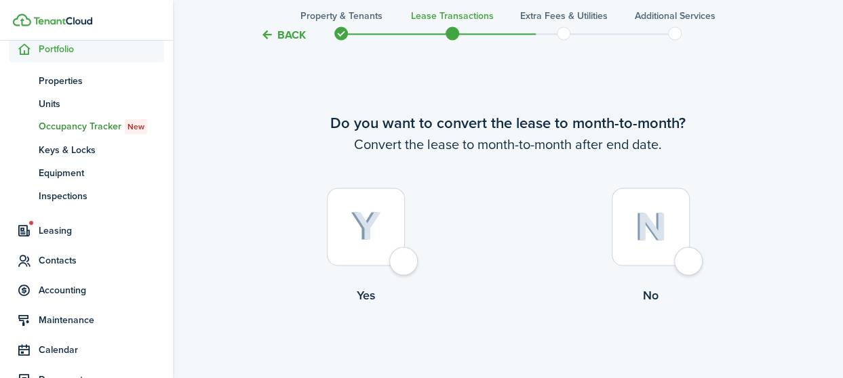
click at [683, 259] on div at bounding box center [651, 227] width 78 height 78
radio input "true"
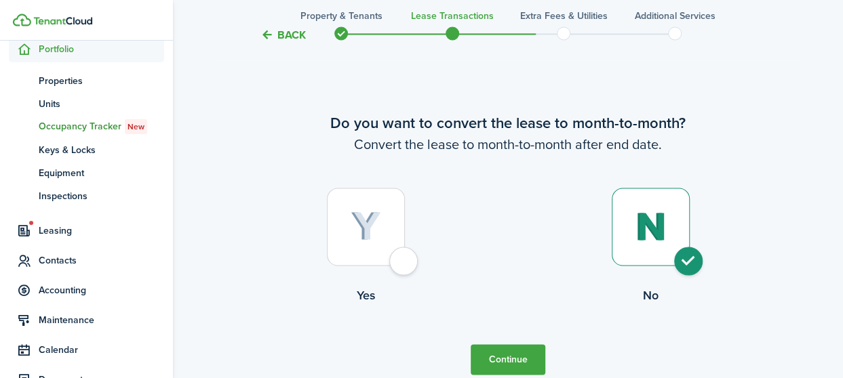
click at [509, 355] on button "Continue" at bounding box center [508, 359] width 75 height 31
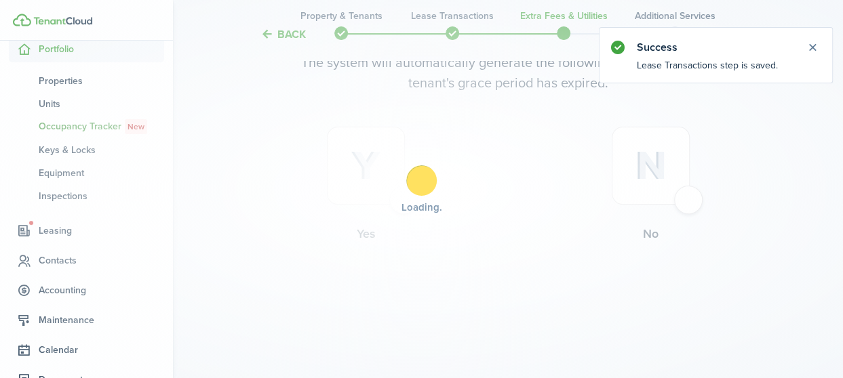
scroll to position [0, 0]
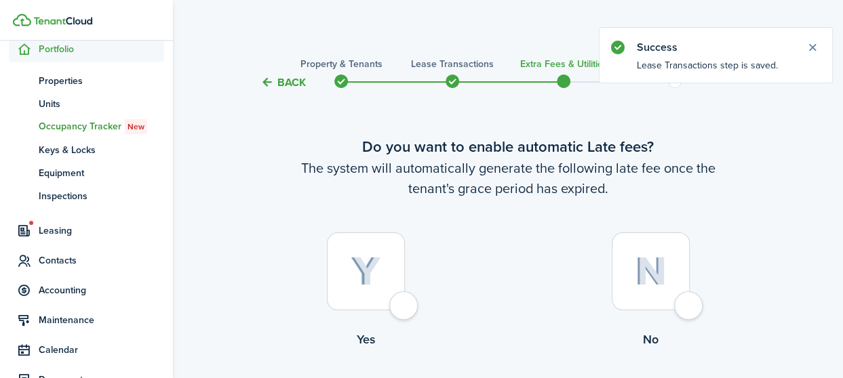
click at [405, 301] on div at bounding box center [366, 272] width 78 height 78
radio input "true"
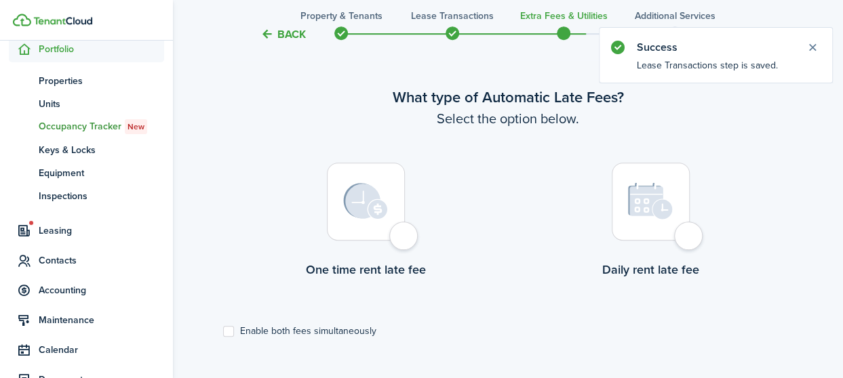
scroll to position [393, 0]
click at [405, 234] on div at bounding box center [366, 201] width 78 height 78
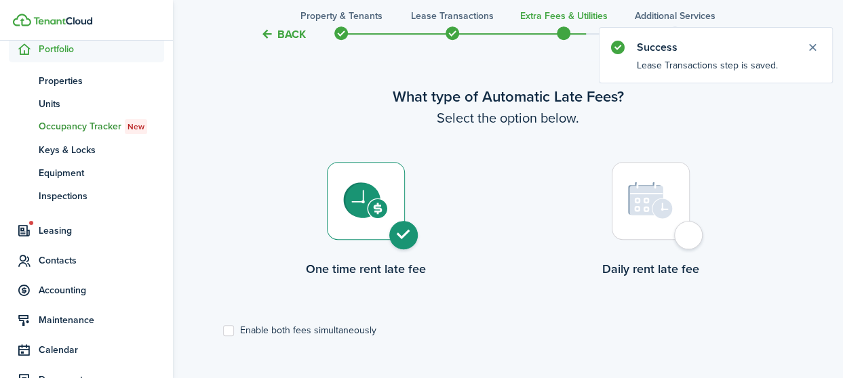
radio input "true"
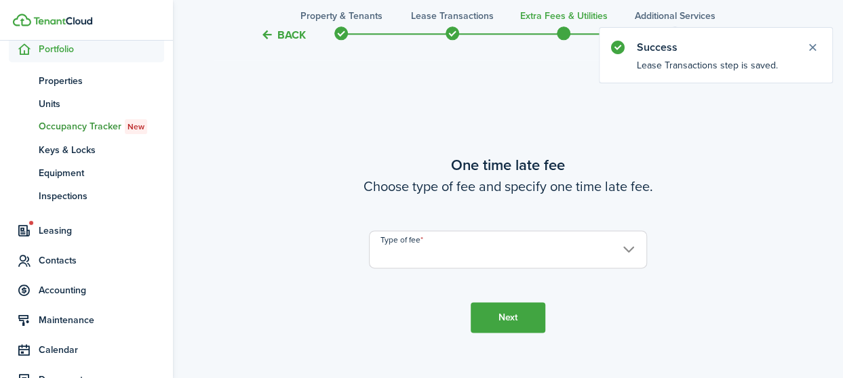
scroll to position [772, 0]
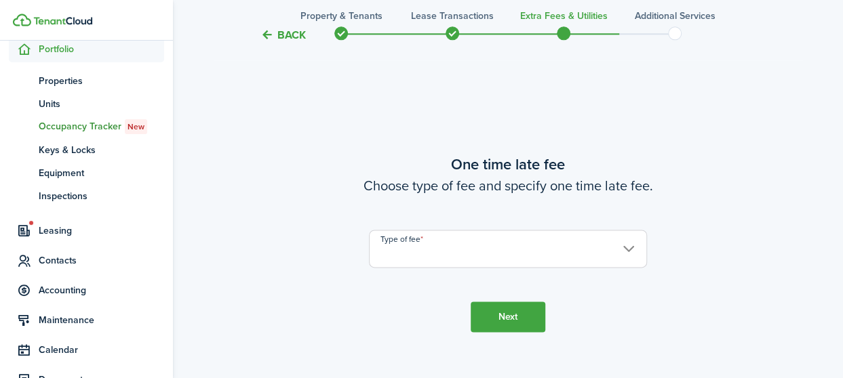
click at [631, 253] on input "Type of fee" at bounding box center [508, 249] width 278 height 38
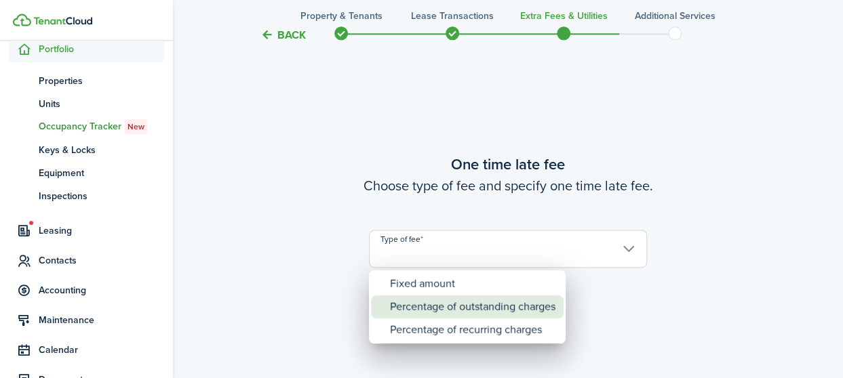
click at [485, 300] on div "Percentage of outstanding charges" at bounding box center [472, 307] width 165 height 23
type input "Percentage of outstanding charges"
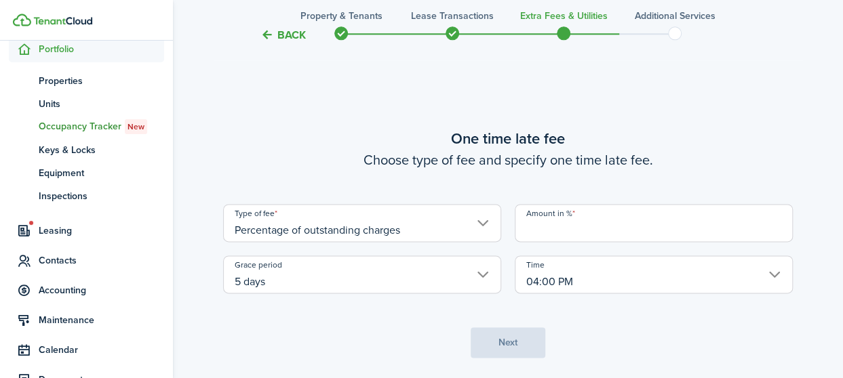
click at [552, 222] on input "Amount in %" at bounding box center [654, 223] width 278 height 38
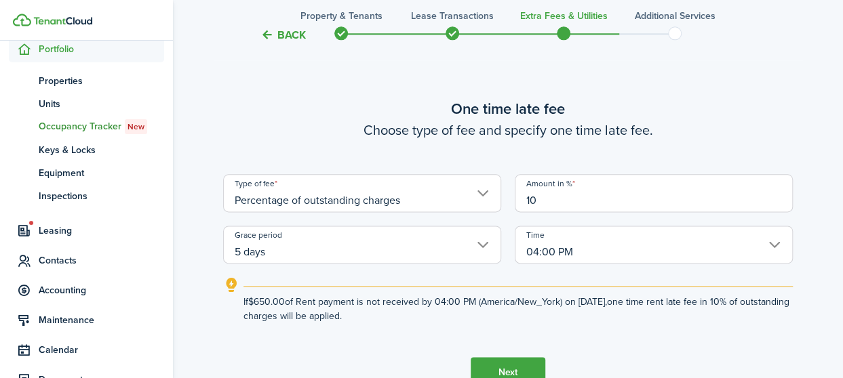
click at [483, 252] on input "5 days" at bounding box center [362, 245] width 278 height 38
type input "10"
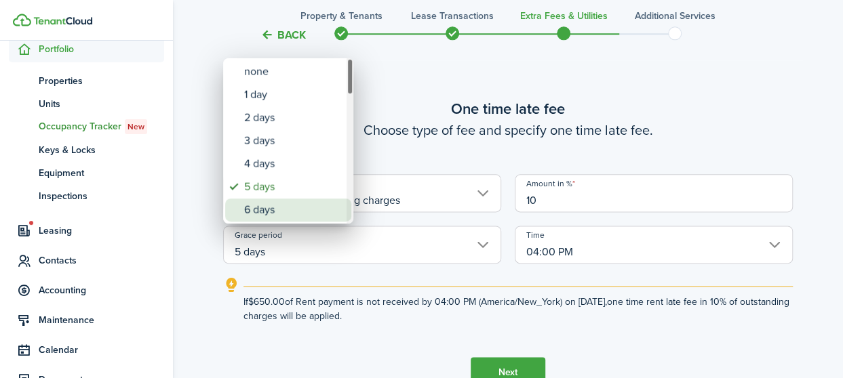
click at [257, 205] on div "6 days" at bounding box center [293, 210] width 99 height 23
type input "6 days"
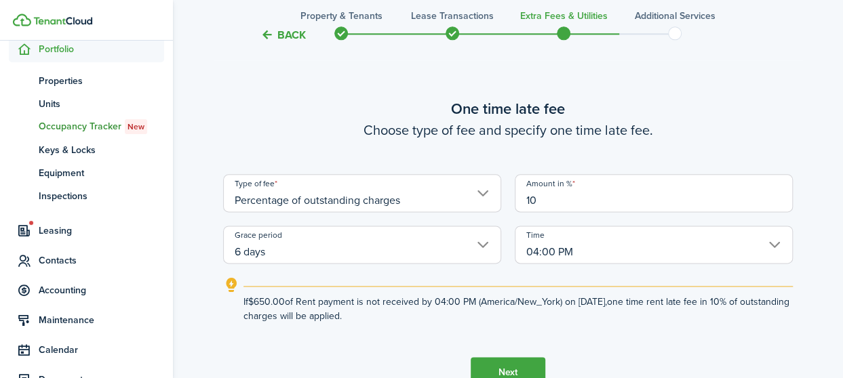
click at [776, 250] on input "04:00 PM" at bounding box center [654, 245] width 278 height 38
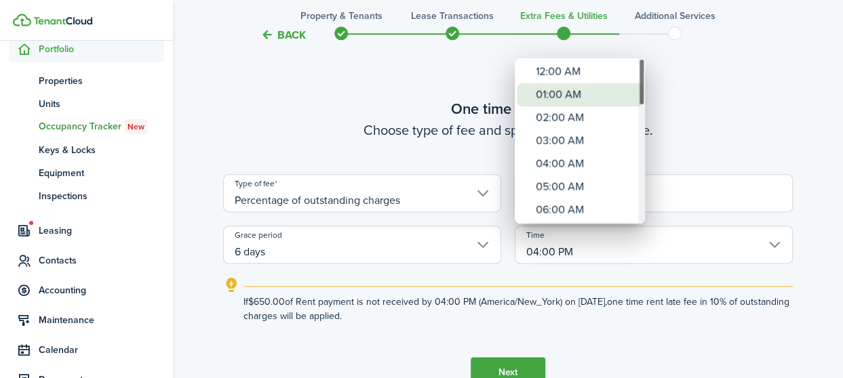
click at [593, 94] on div "01:00 AM" at bounding box center [585, 94] width 99 height 23
type input "01:00 AM"
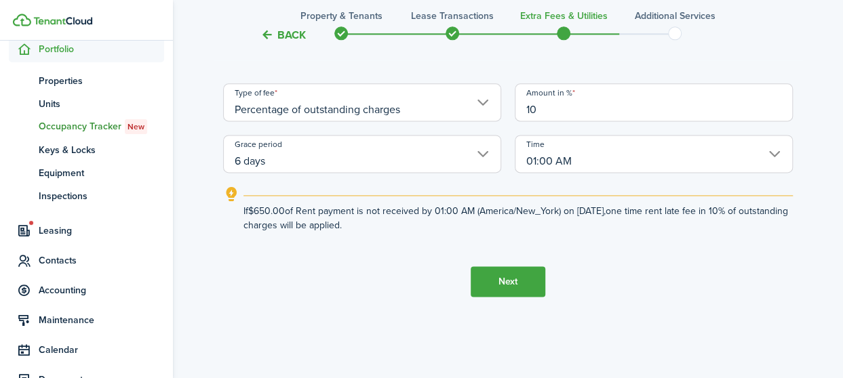
click at [524, 283] on button "Next" at bounding box center [508, 281] width 75 height 31
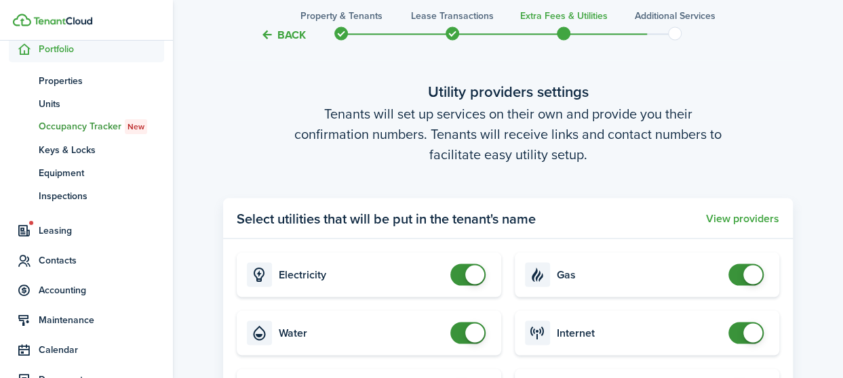
scroll to position [1408, 0]
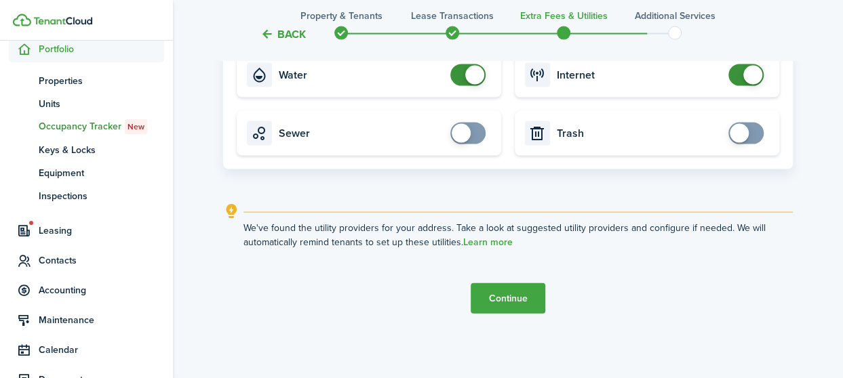
click at [517, 295] on button "Continue" at bounding box center [508, 298] width 75 height 31
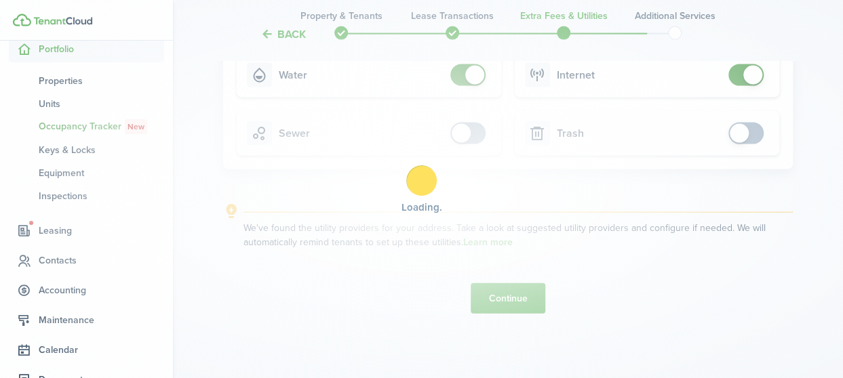
scroll to position [0, 0]
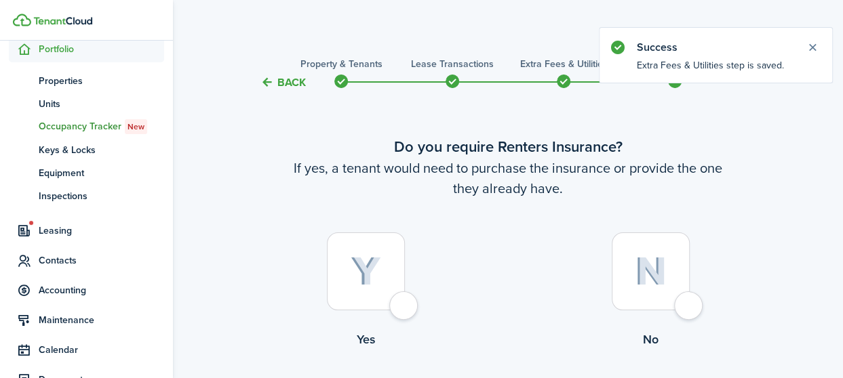
click at [688, 310] on div at bounding box center [651, 272] width 78 height 78
radio input "true"
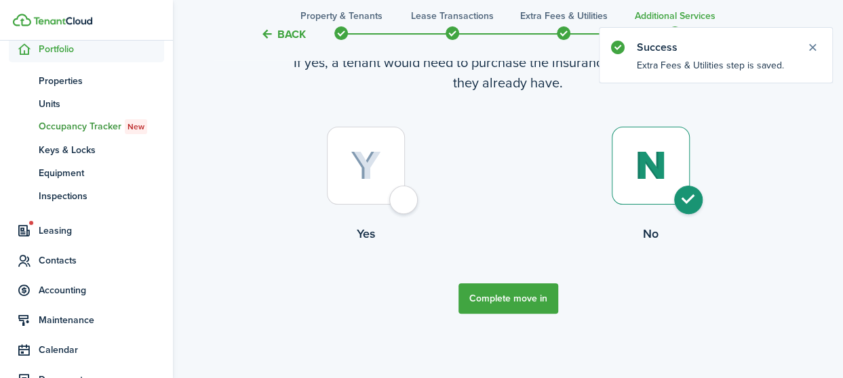
click at [514, 302] on button "Complete move in" at bounding box center [508, 298] width 100 height 31
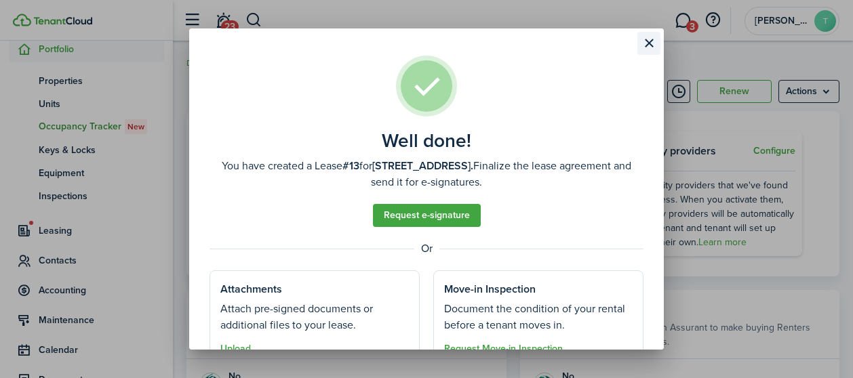
click at [652, 52] on button "Close modal" at bounding box center [648, 43] width 23 height 23
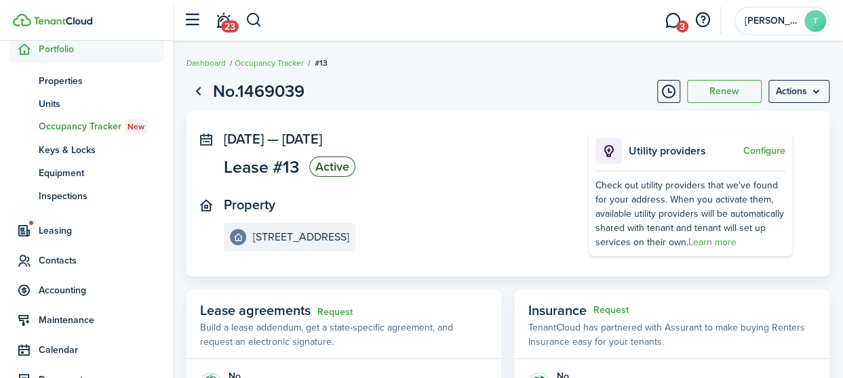
click at [465, 90] on page-view-header "No.1469039 Renew Actions" at bounding box center [507, 92] width 643 height 26
click at [465, 85] on page-view-header "No.1469039 Renew Actions" at bounding box center [507, 92] width 643 height 26
click at [471, 59] on breadcrumb "Dashboard Occupancy Tracker #13" at bounding box center [507, 56] width 643 height 31
click at [683, 26] on span "3" at bounding box center [682, 26] width 12 height 12
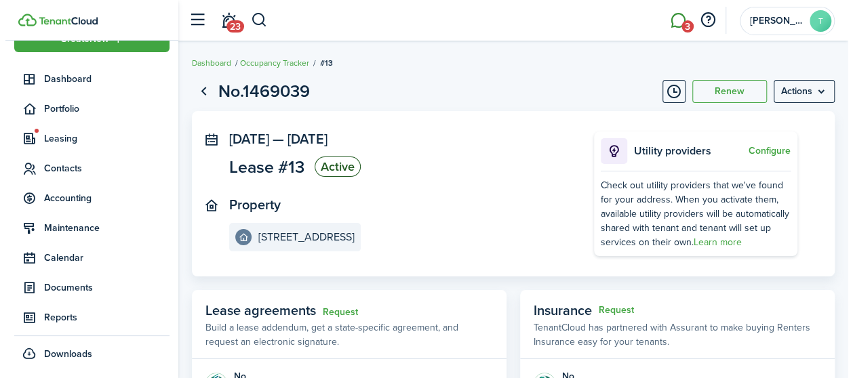
scroll to position [28, 0]
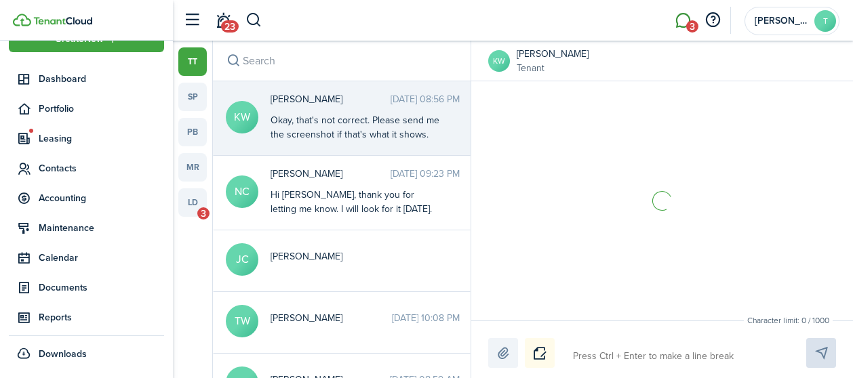
scroll to position [859, 0]
